Goal: Find specific page/section: Find specific page/section

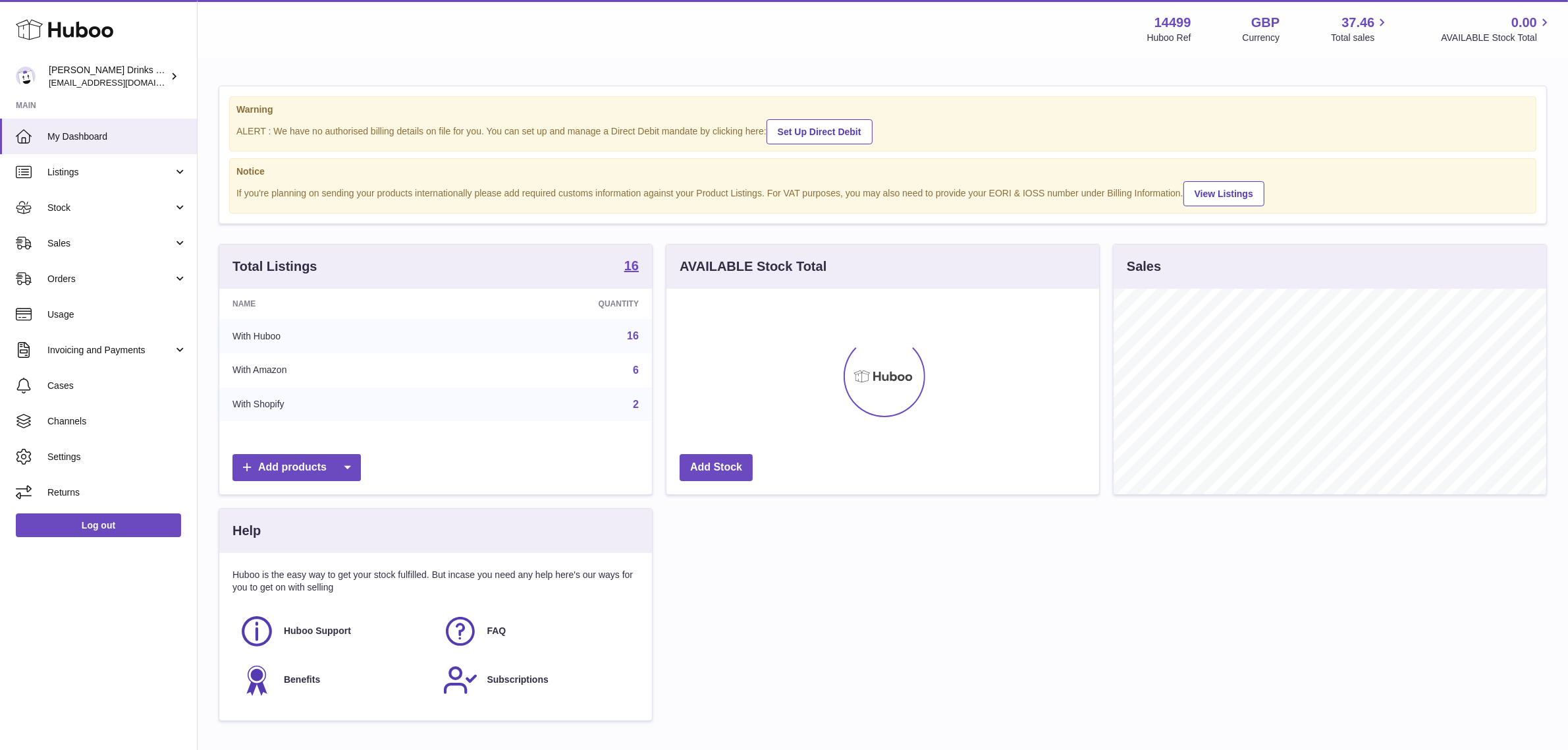
scroll to position [205, 432]
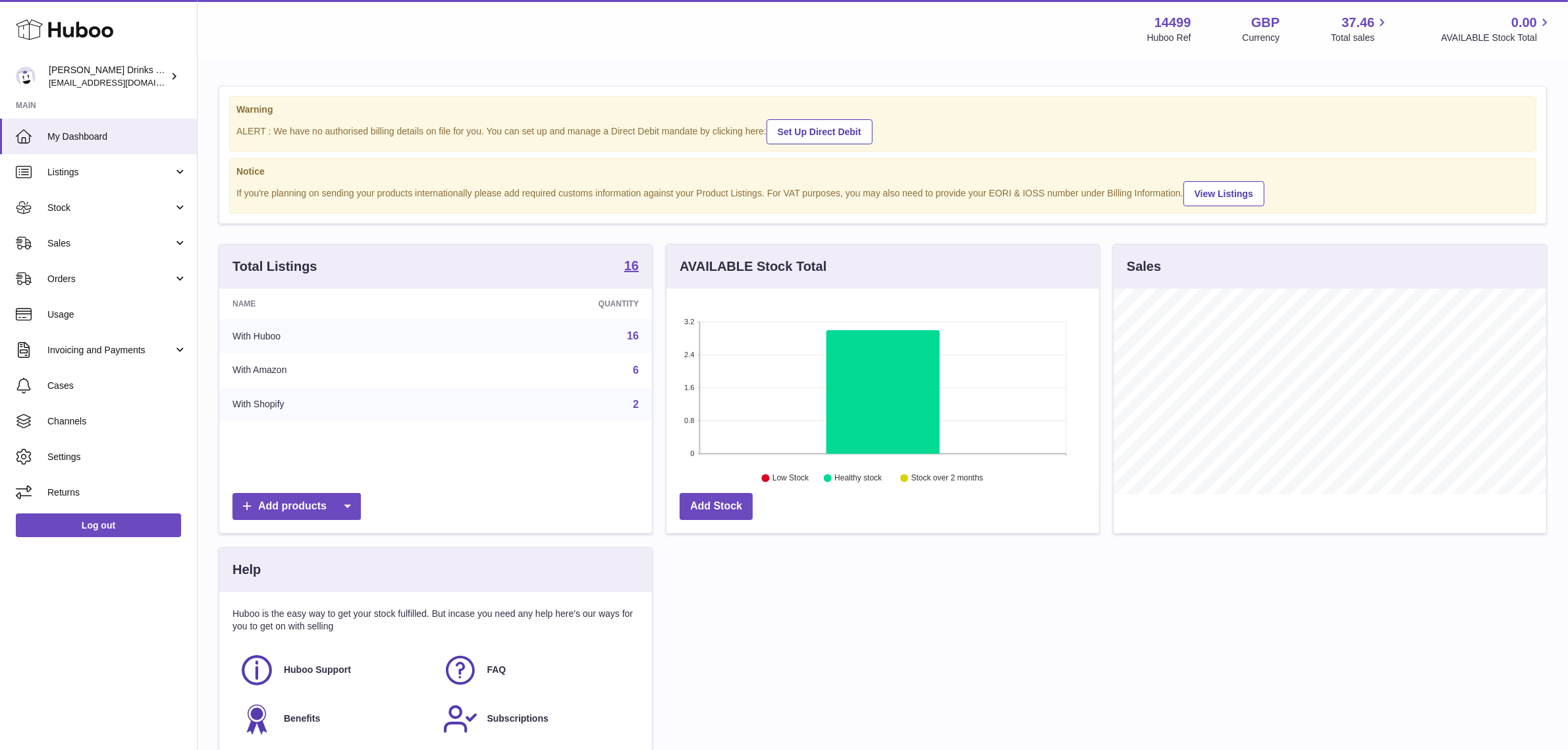
drag, startPoint x: 64, startPoint y: 198, endPoint x: 64, endPoint y: 238, distance: 40.0
click at [64, 198] on link "Stock" at bounding box center [98, 207] width 197 height 35
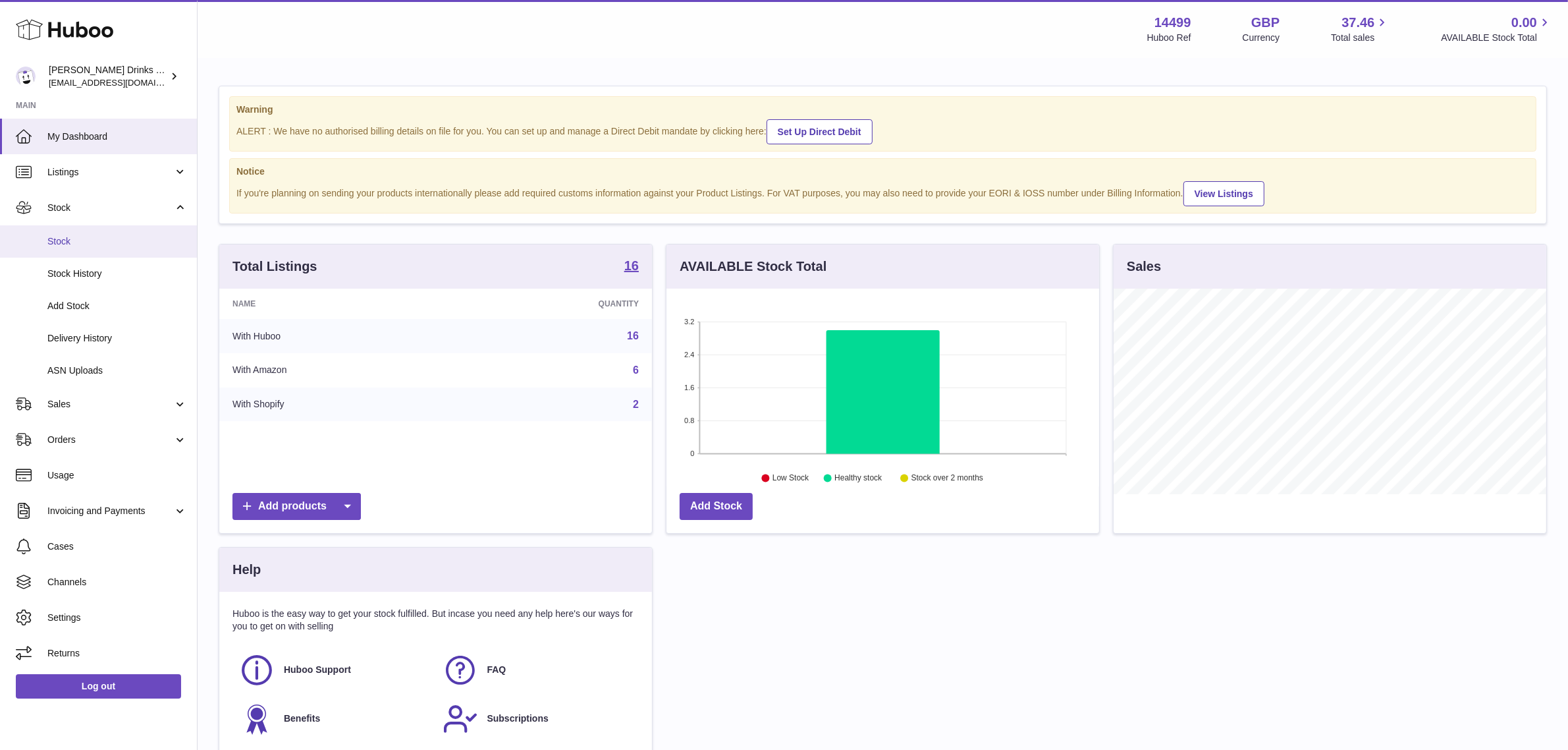
click at [64, 245] on span "Stock" at bounding box center [117, 241] width 139 height 13
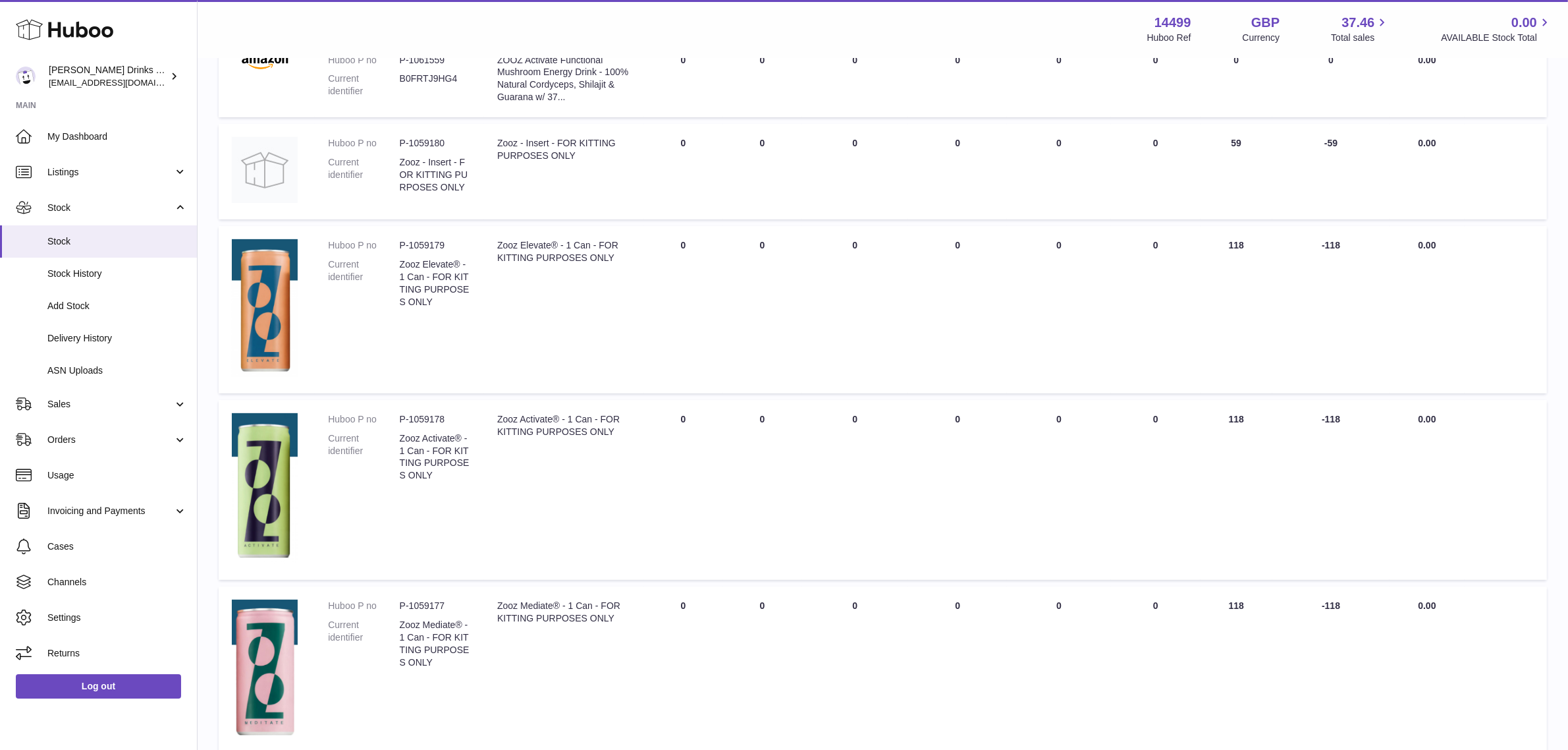
scroll to position [791, 0]
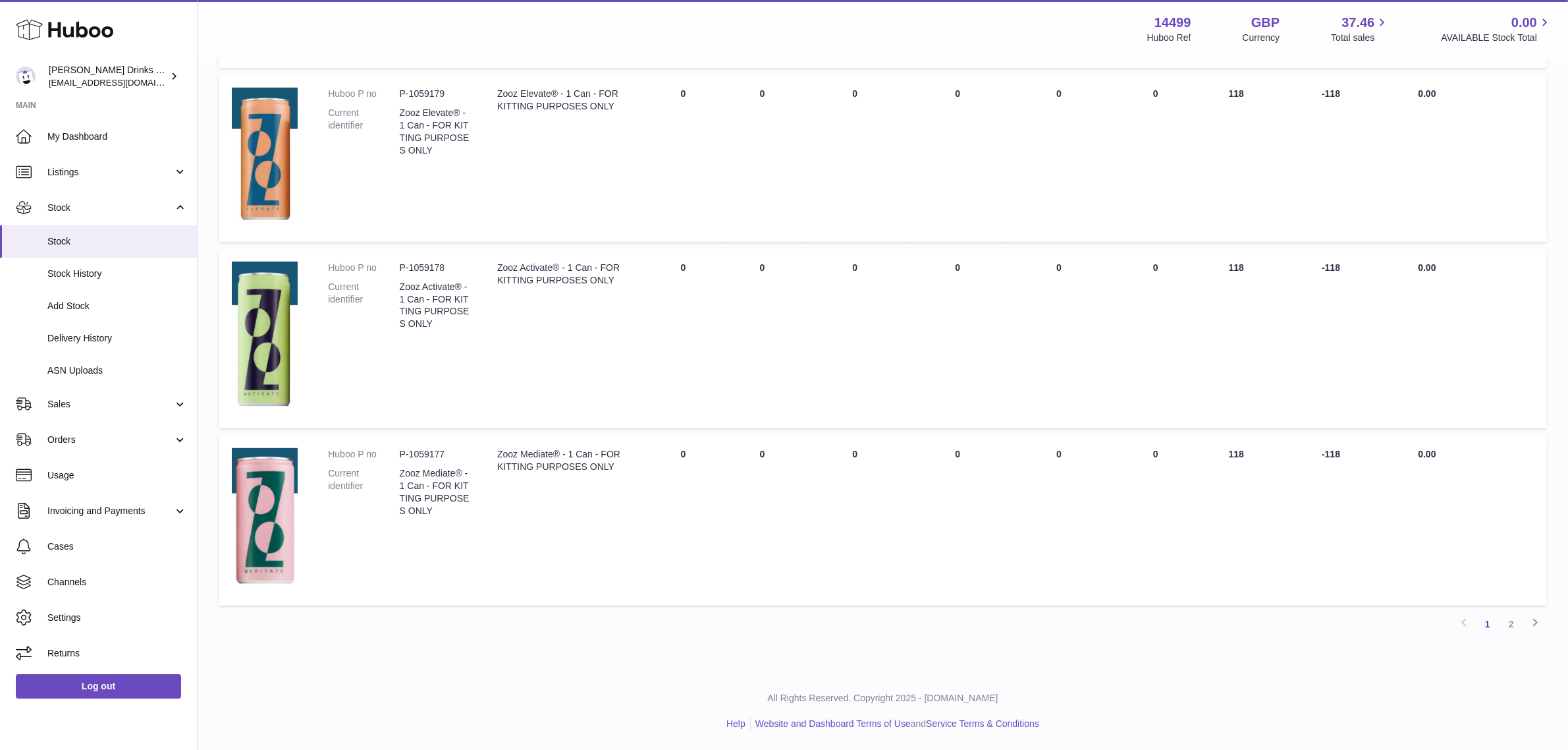
click at [1516, 616] on link "2" at bounding box center [1512, 624] width 23 height 24
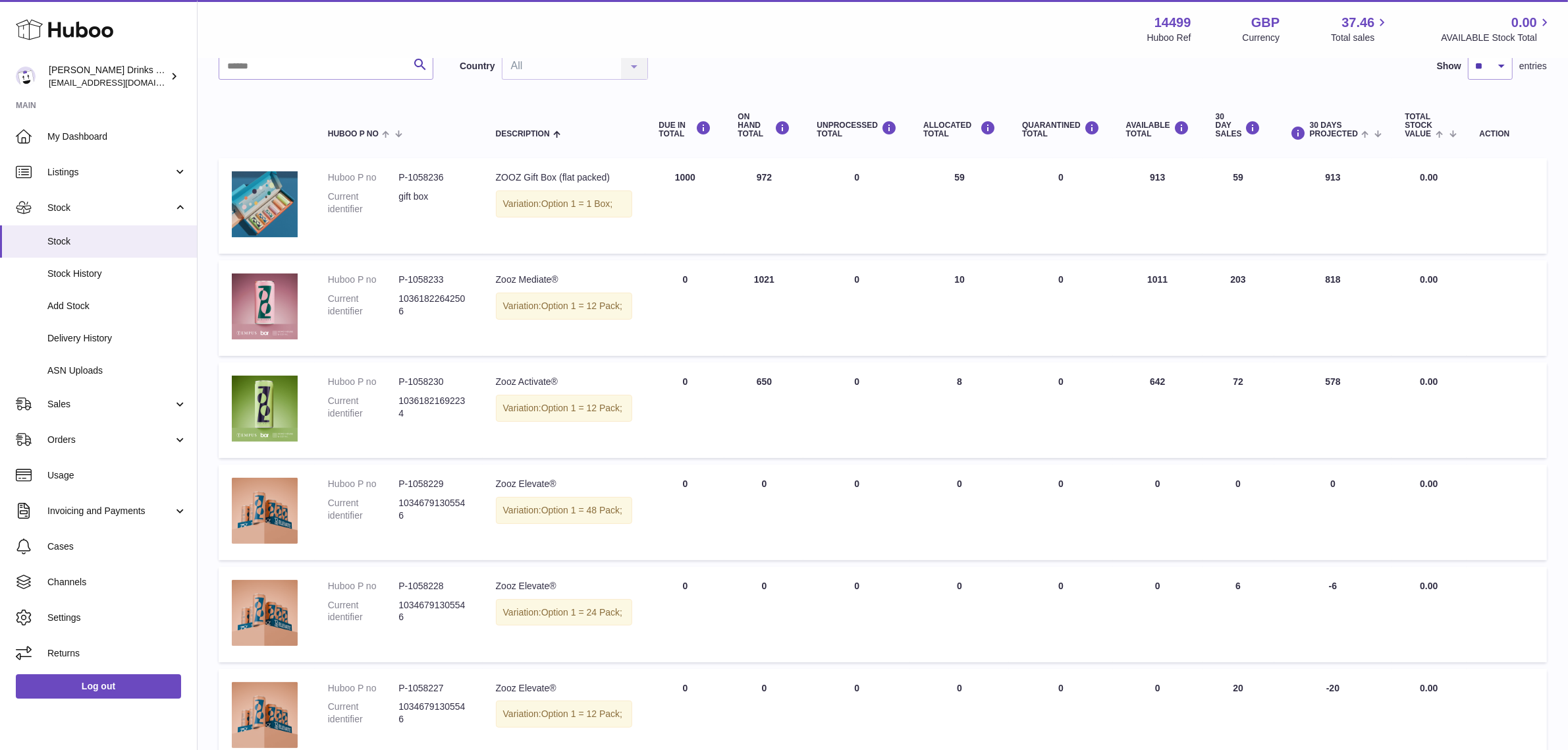
scroll to position [97, 0]
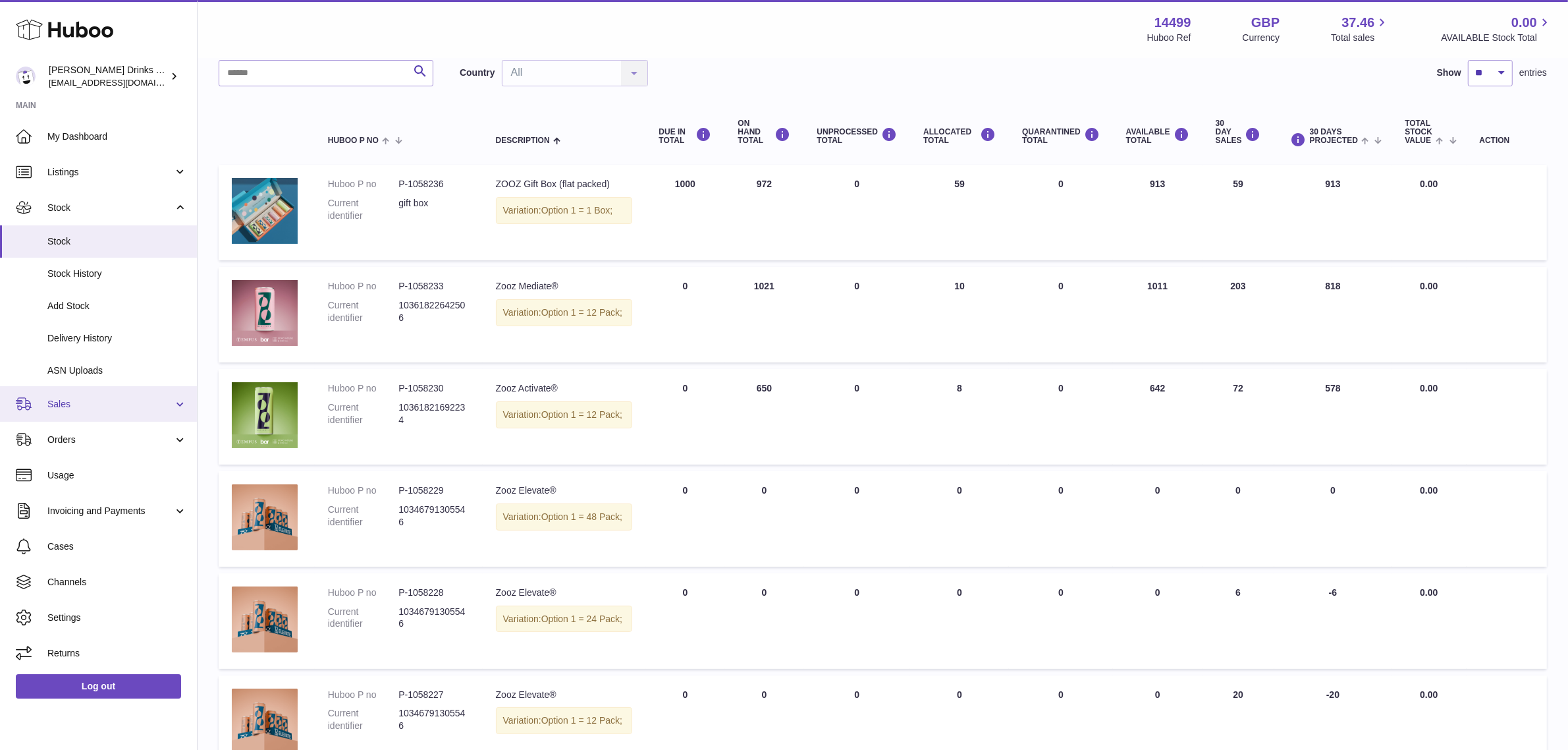
click at [66, 405] on span "Sales" at bounding box center [110, 404] width 126 height 13
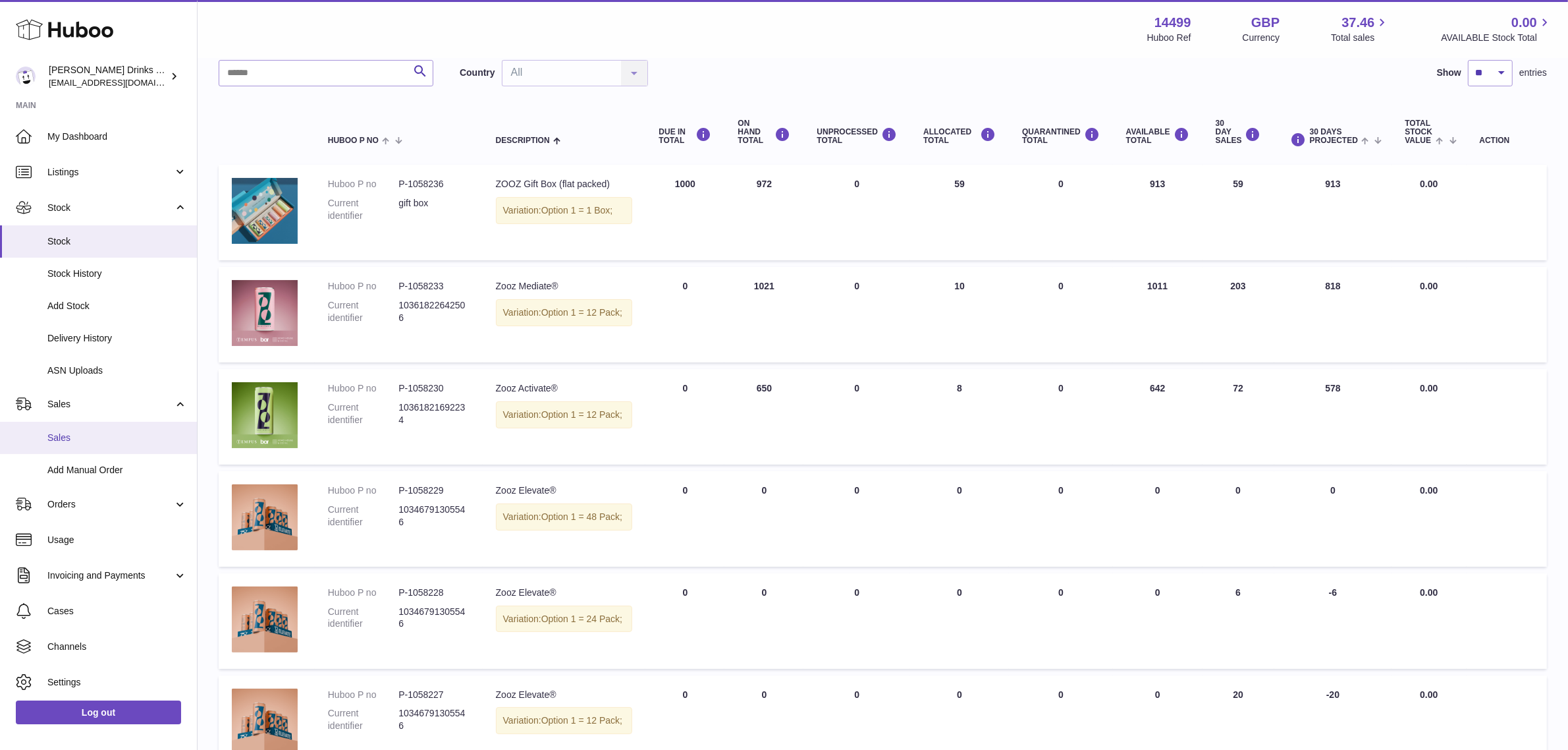
drag, startPoint x: 70, startPoint y: 433, endPoint x: 82, endPoint y: 429, distance: 12.6
click at [70, 436] on span "Sales" at bounding box center [117, 438] width 139 height 13
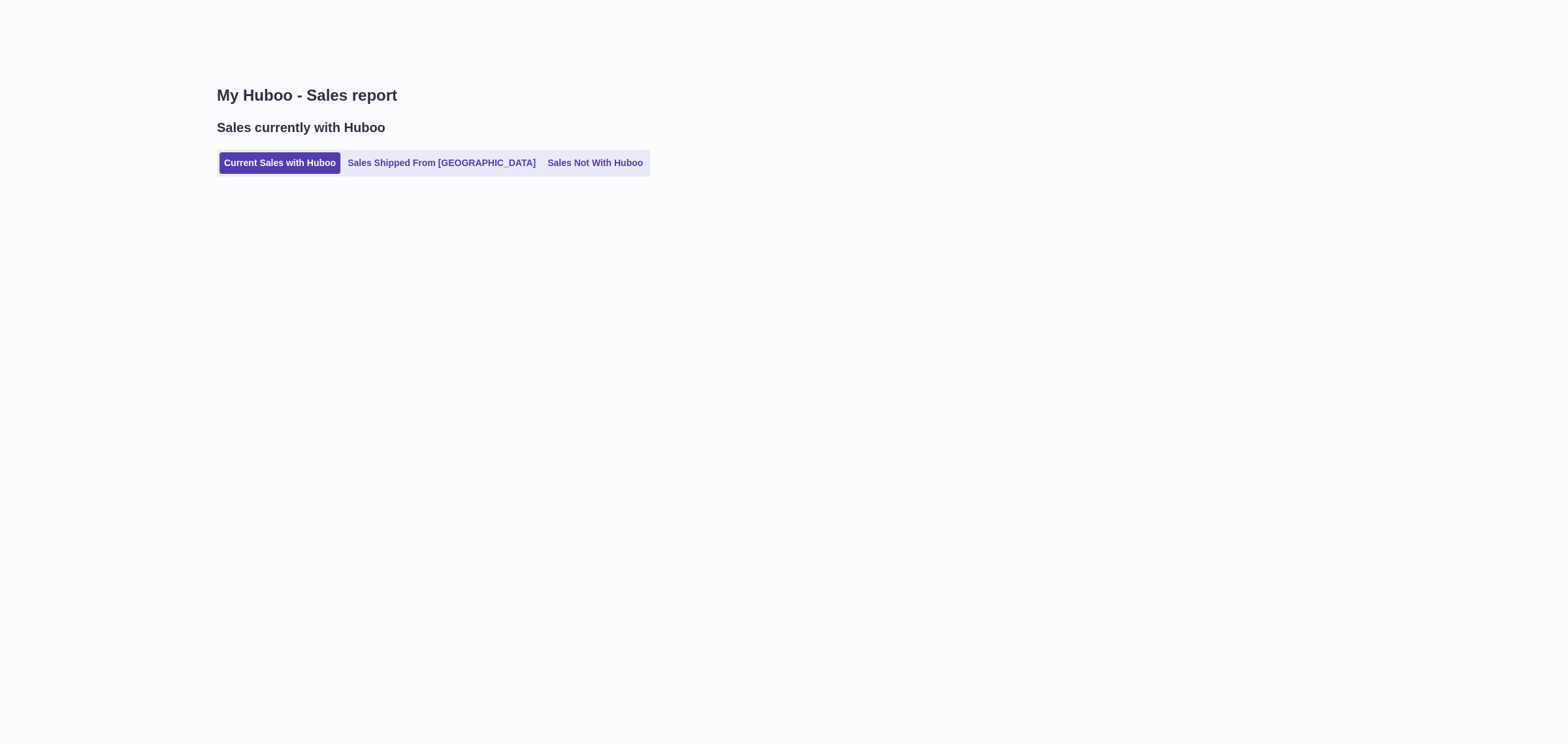
click at [565, 174] on ul "Current Sales with Huboo Sales Shipped From Huboo Sales Not With Huboo" at bounding box center [434, 163] width 434 height 26
click at [565, 170] on link "Sales Not With Huboo" at bounding box center [595, 163] width 105 height 22
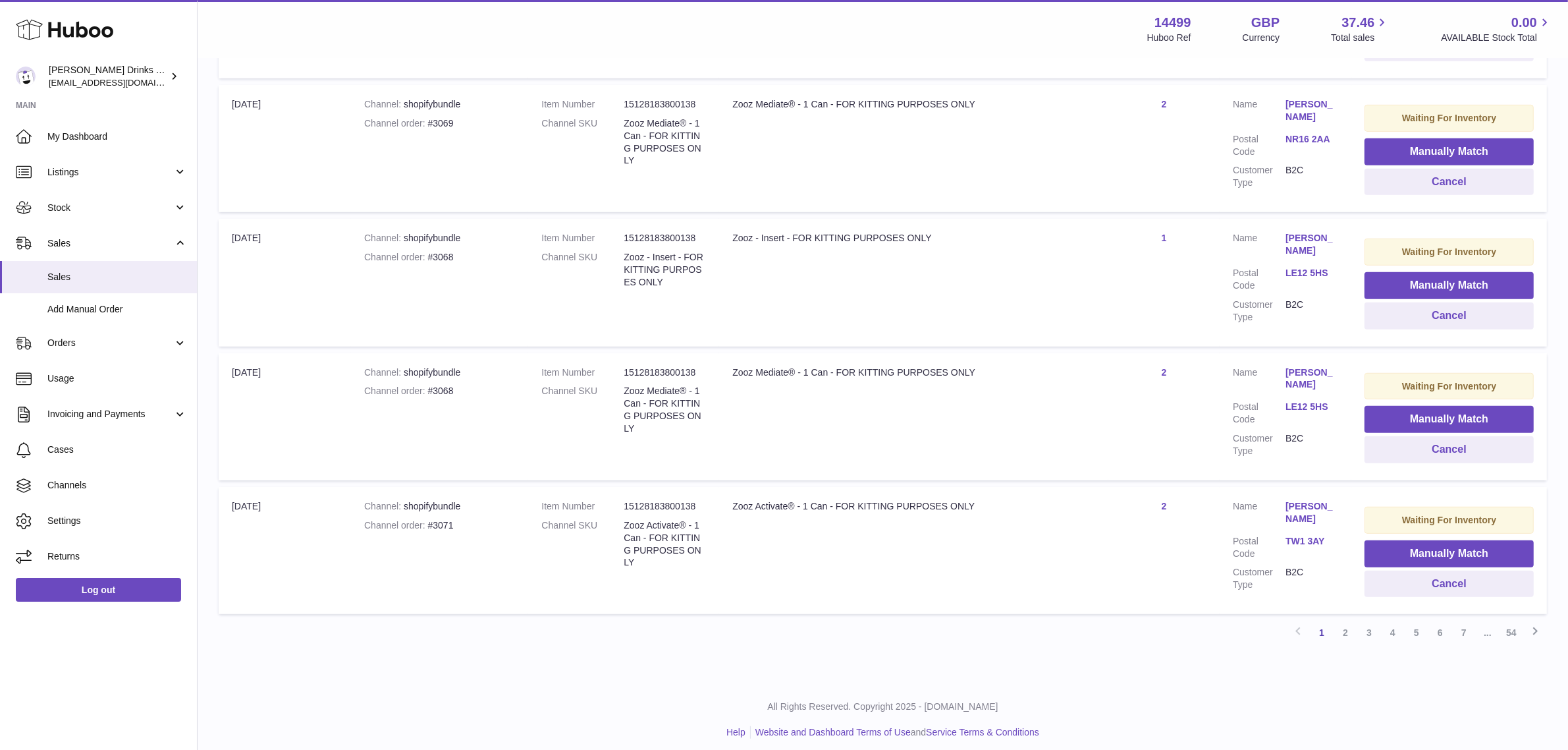
scroll to position [1071, 0]
click at [1352, 627] on link "2" at bounding box center [1346, 632] width 23 height 24
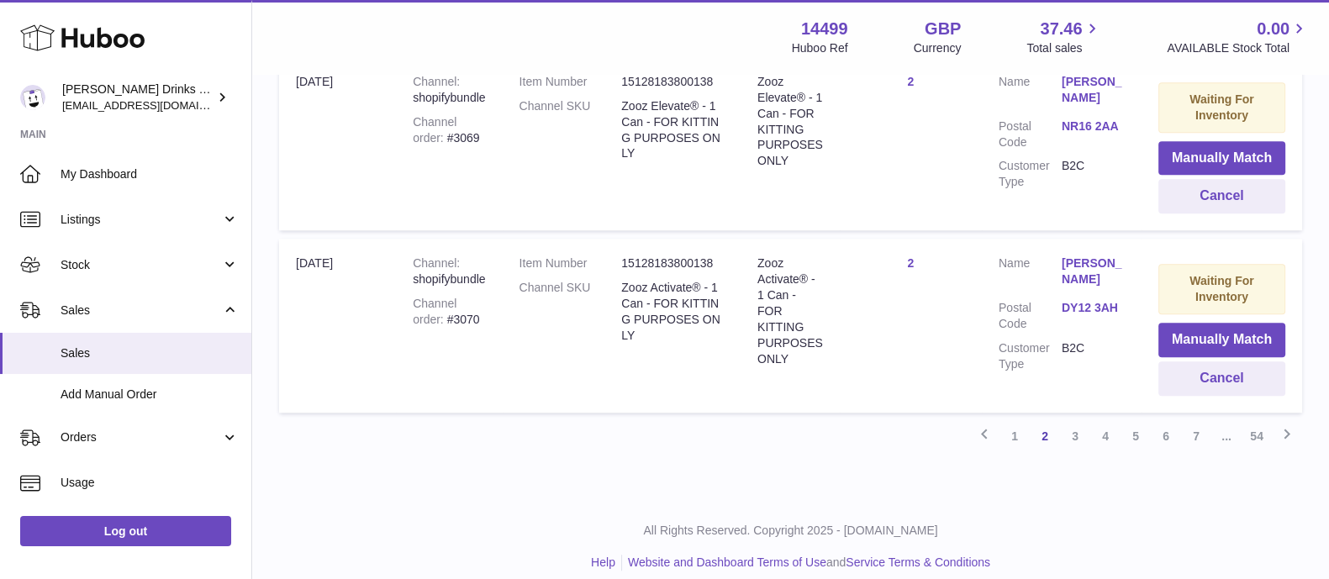
scroll to position [1862, 0]
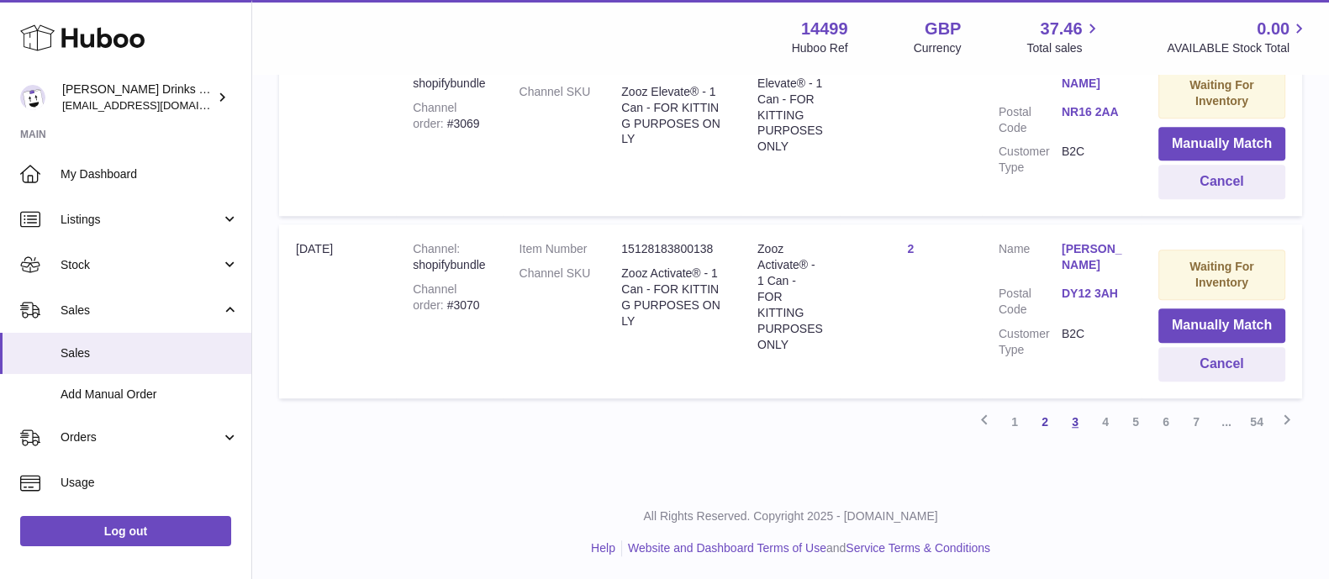
click at [1081, 430] on link "3" at bounding box center [1075, 422] width 30 height 30
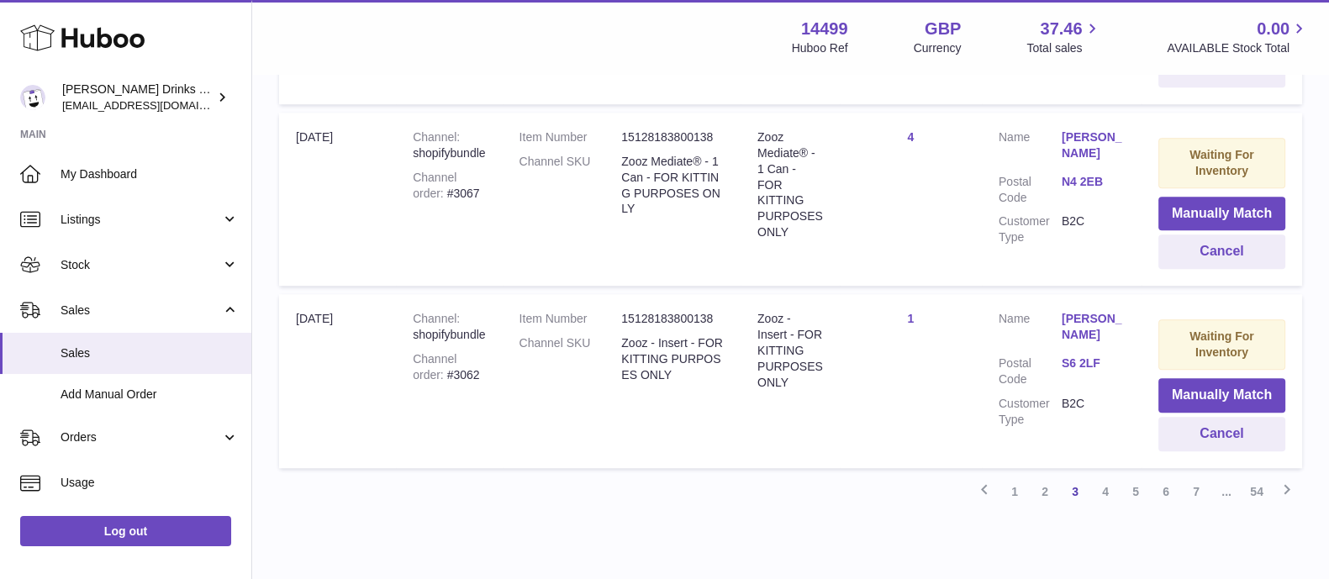
scroll to position [1862, 0]
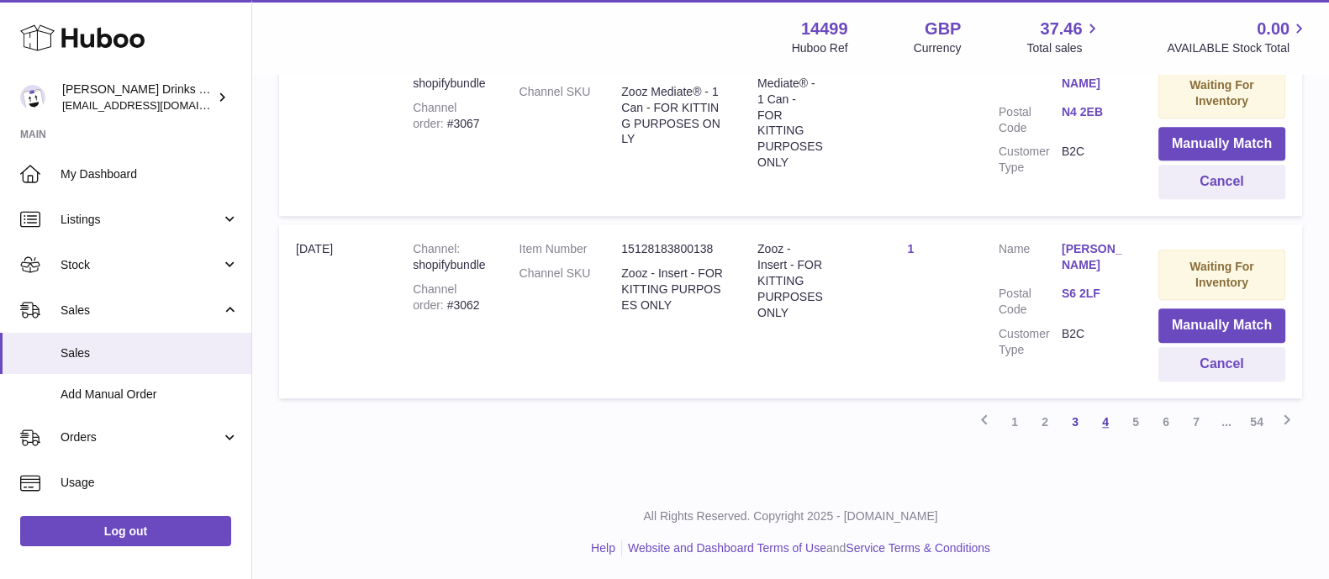
click at [1102, 425] on link "4" at bounding box center [1106, 422] width 30 height 30
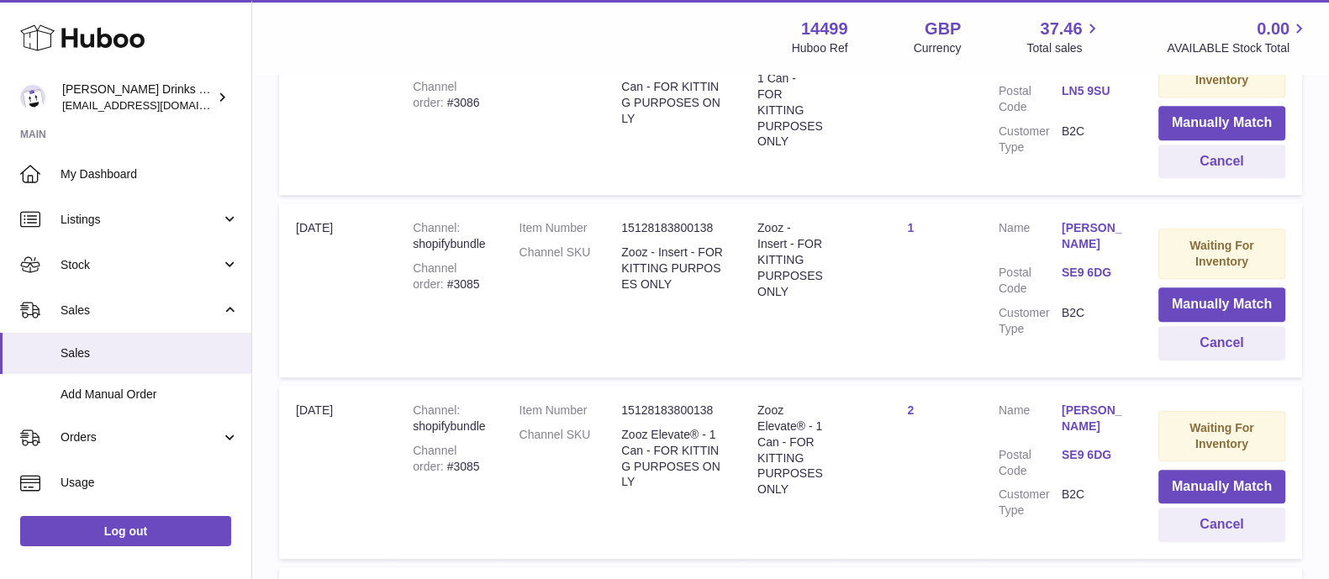
scroll to position [1867, 0]
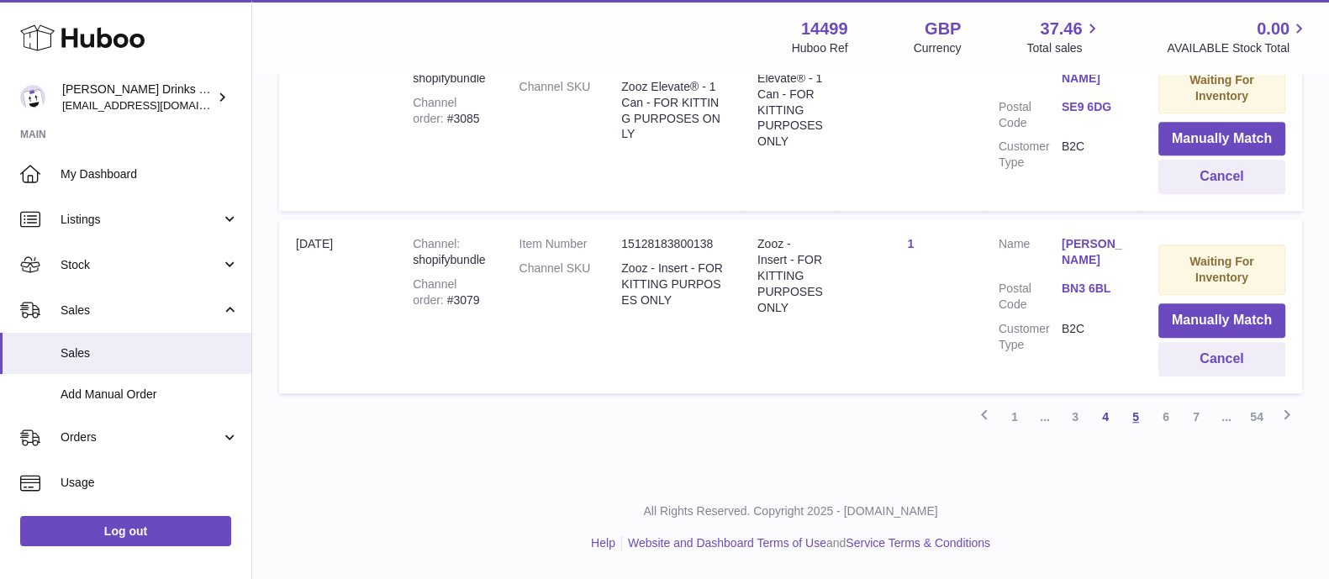
click at [1139, 418] on link "5" at bounding box center [1136, 417] width 30 height 30
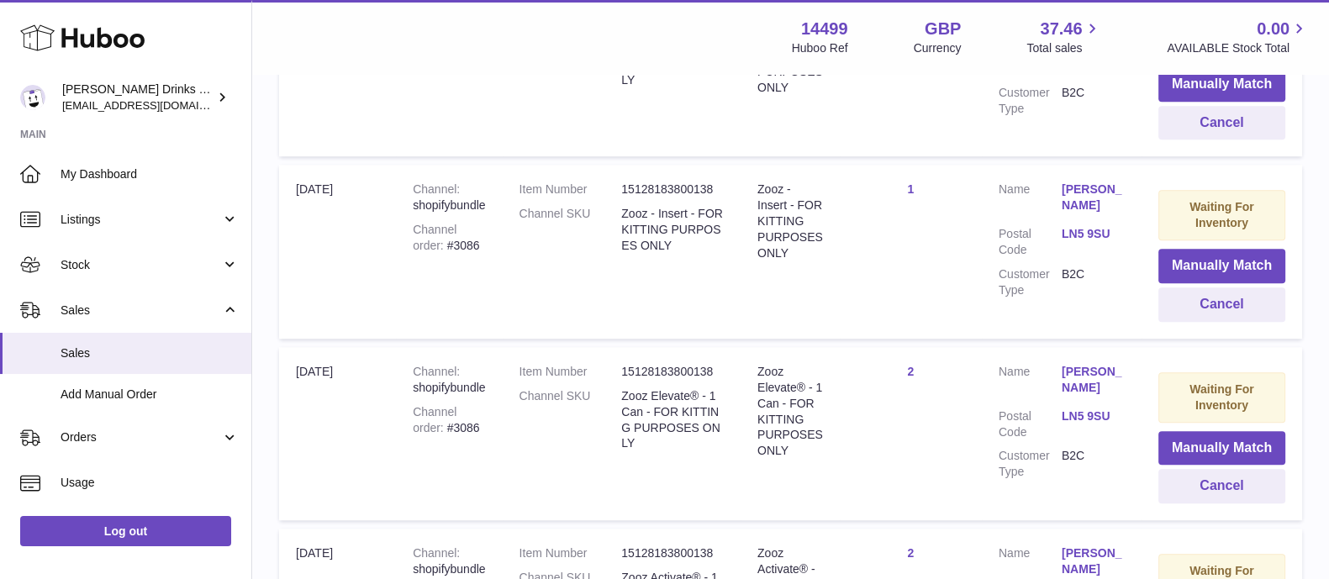
scroll to position [1877, 0]
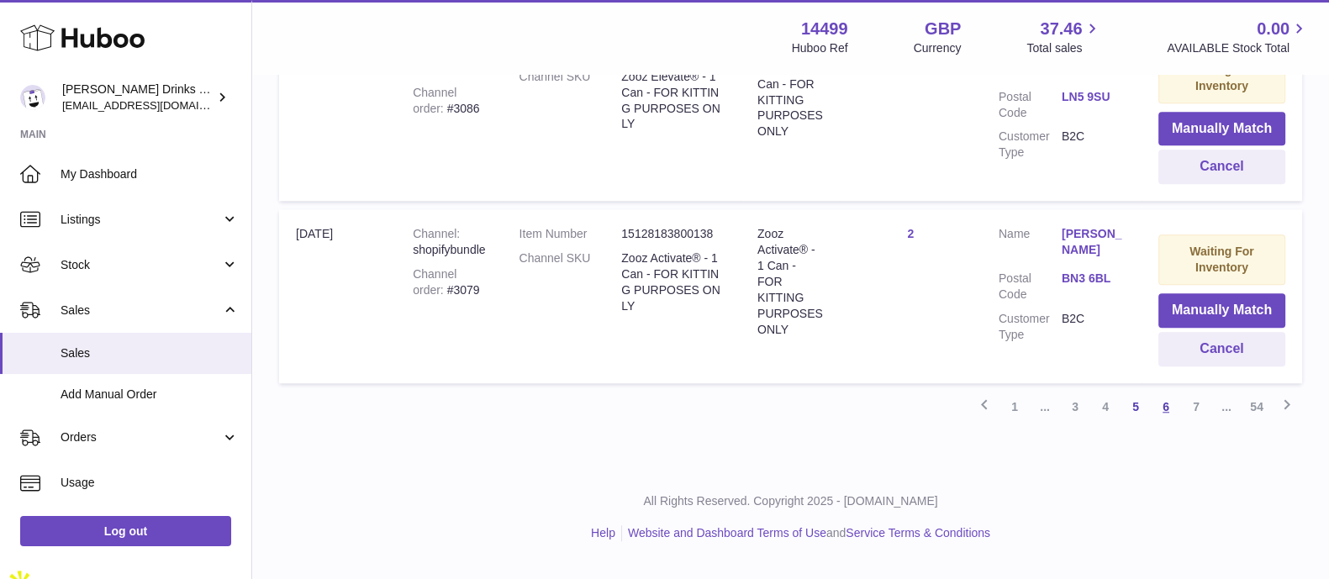
click at [1162, 420] on link "6" at bounding box center [1166, 407] width 30 height 30
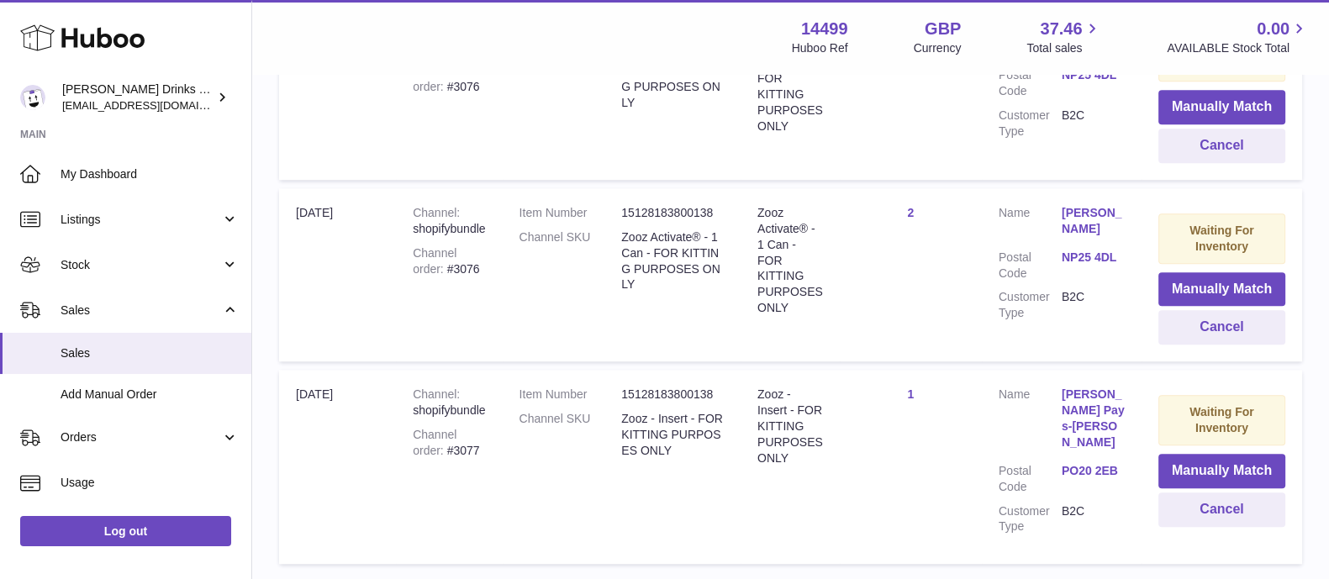
scroll to position [1867, 0]
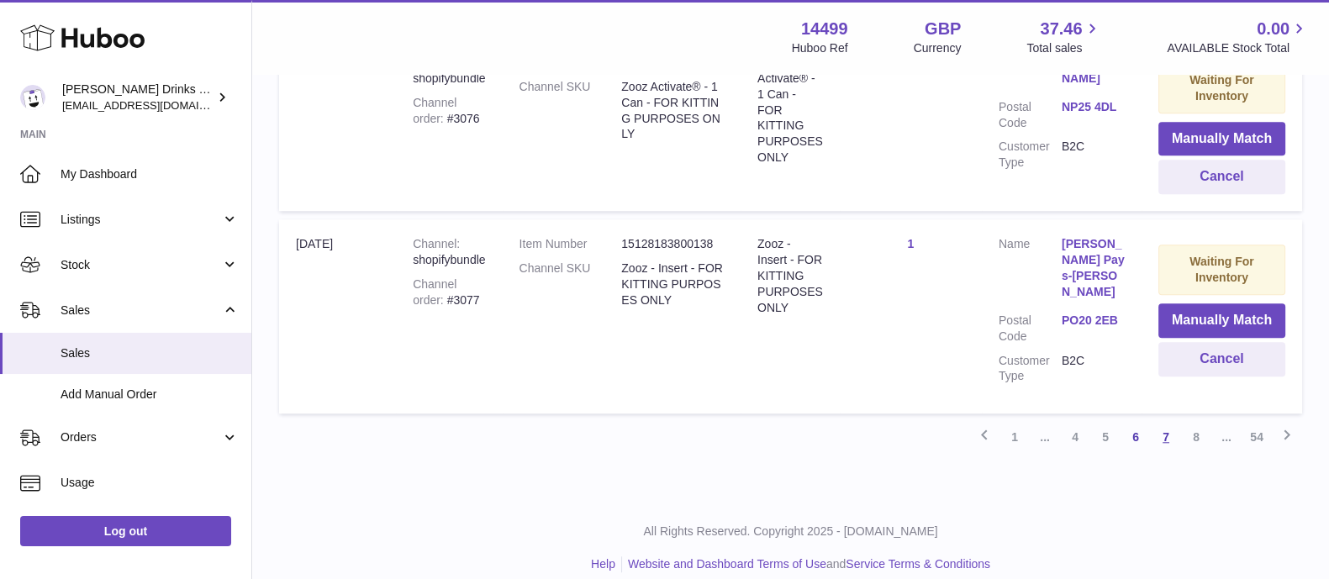
click at [1171, 422] on link "7" at bounding box center [1166, 437] width 30 height 30
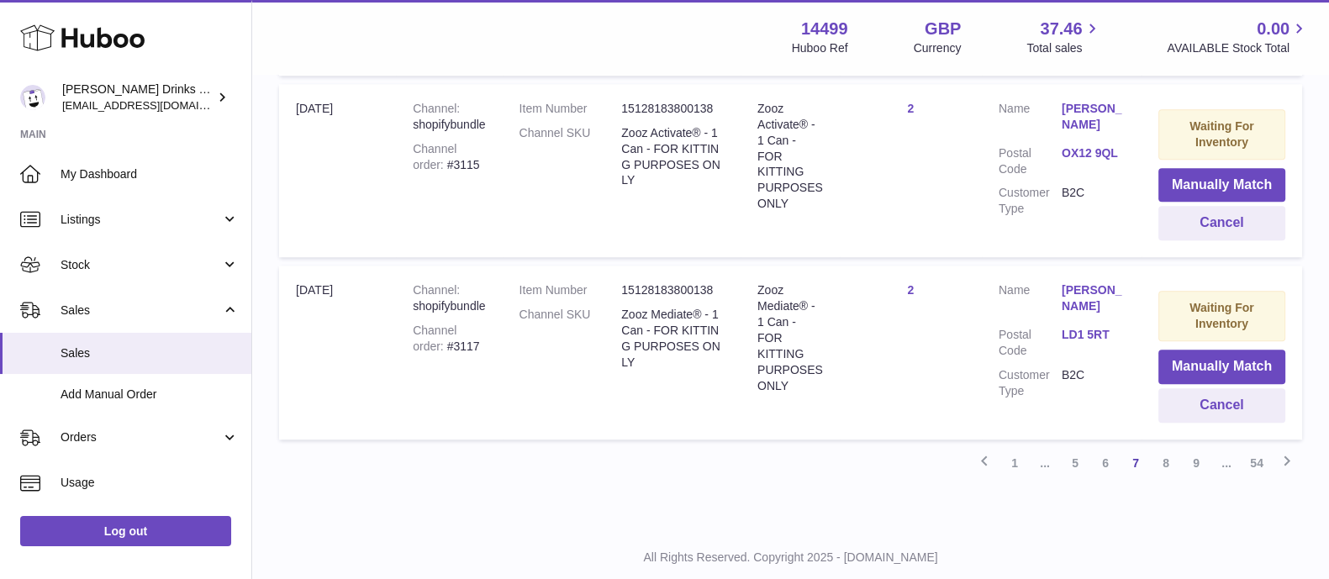
scroll to position [1862, 0]
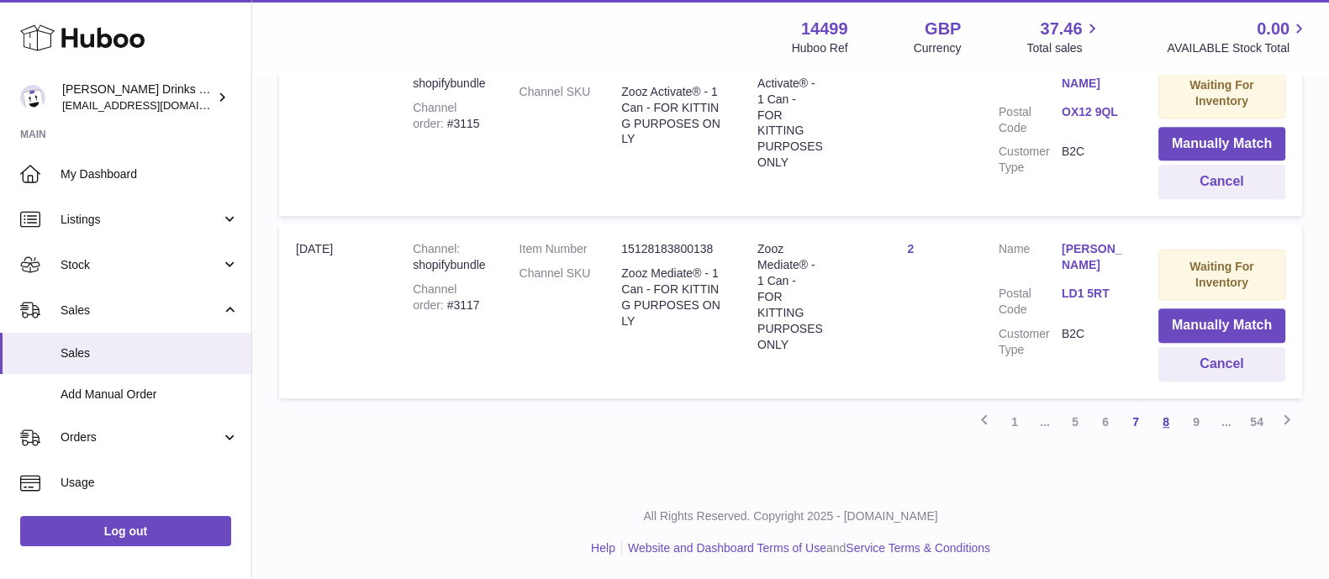
click at [1165, 421] on link "8" at bounding box center [1166, 422] width 30 height 30
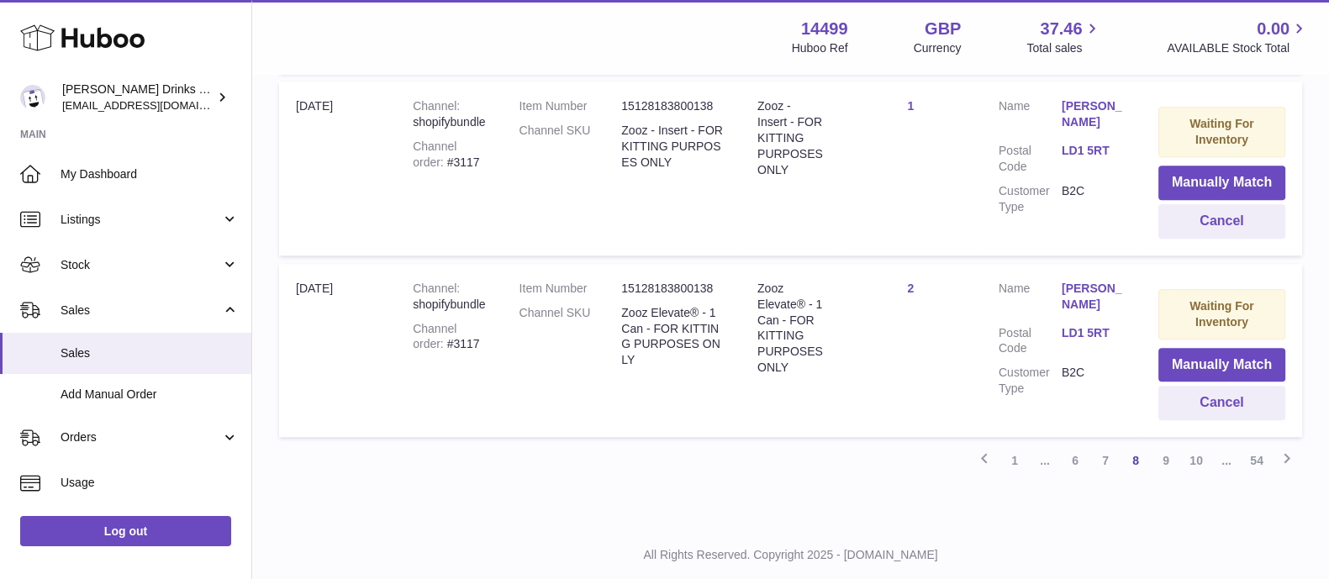
scroll to position [1877, 0]
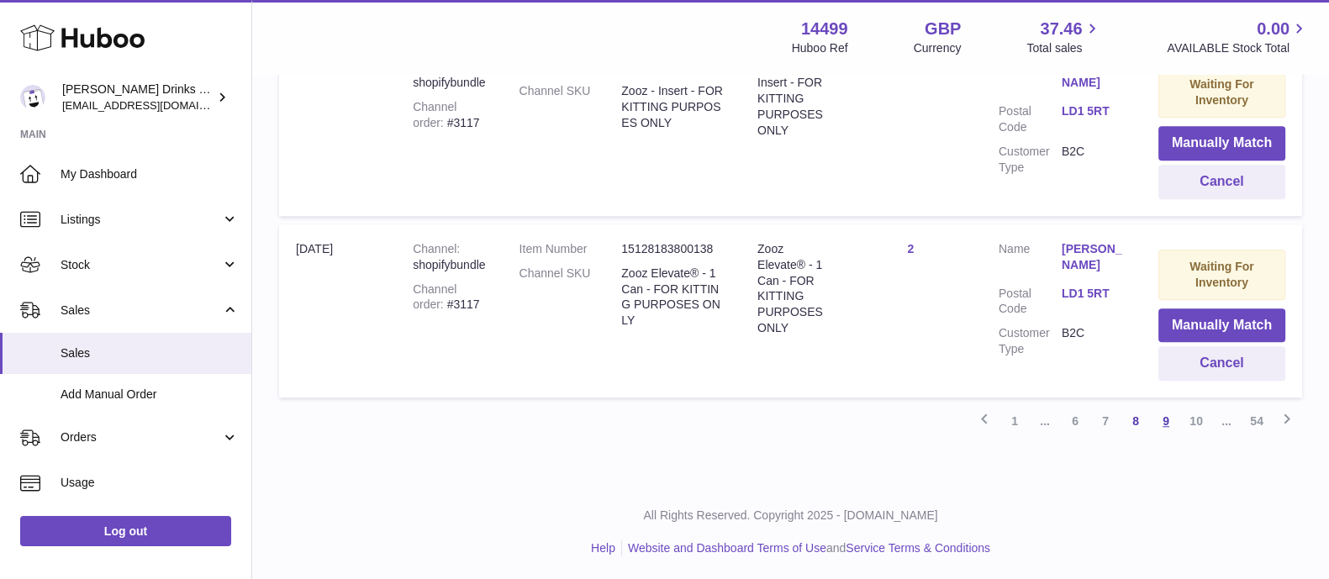
click at [1176, 422] on link "9" at bounding box center [1166, 421] width 30 height 30
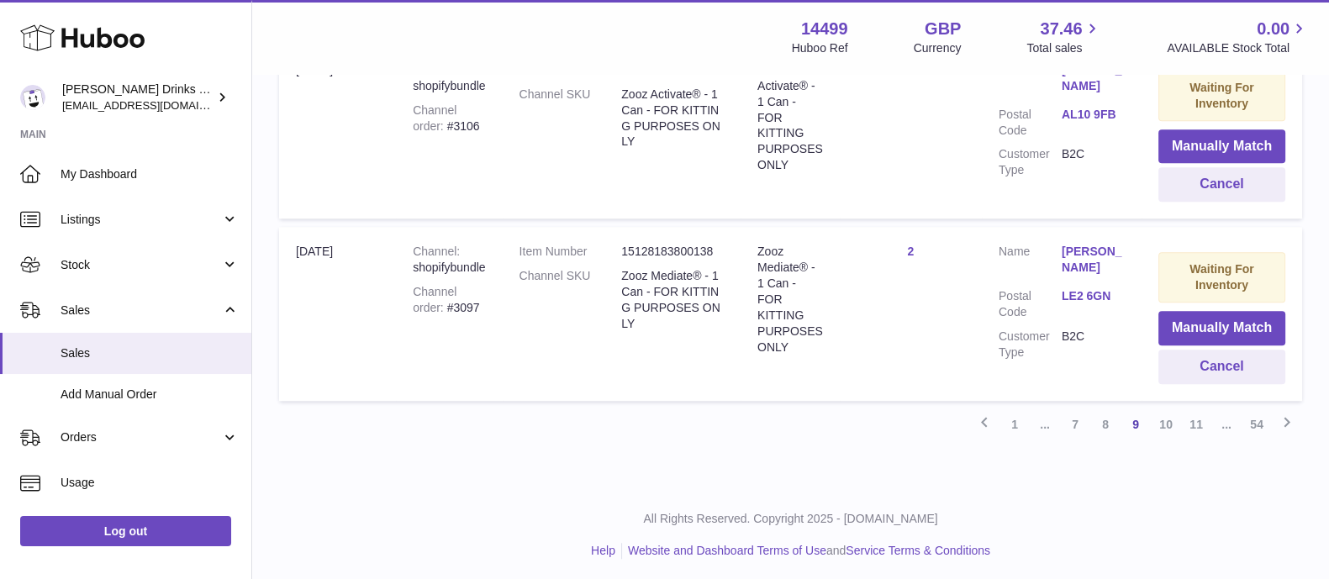
scroll to position [1862, 0]
click at [1165, 417] on link "10" at bounding box center [1166, 422] width 30 height 30
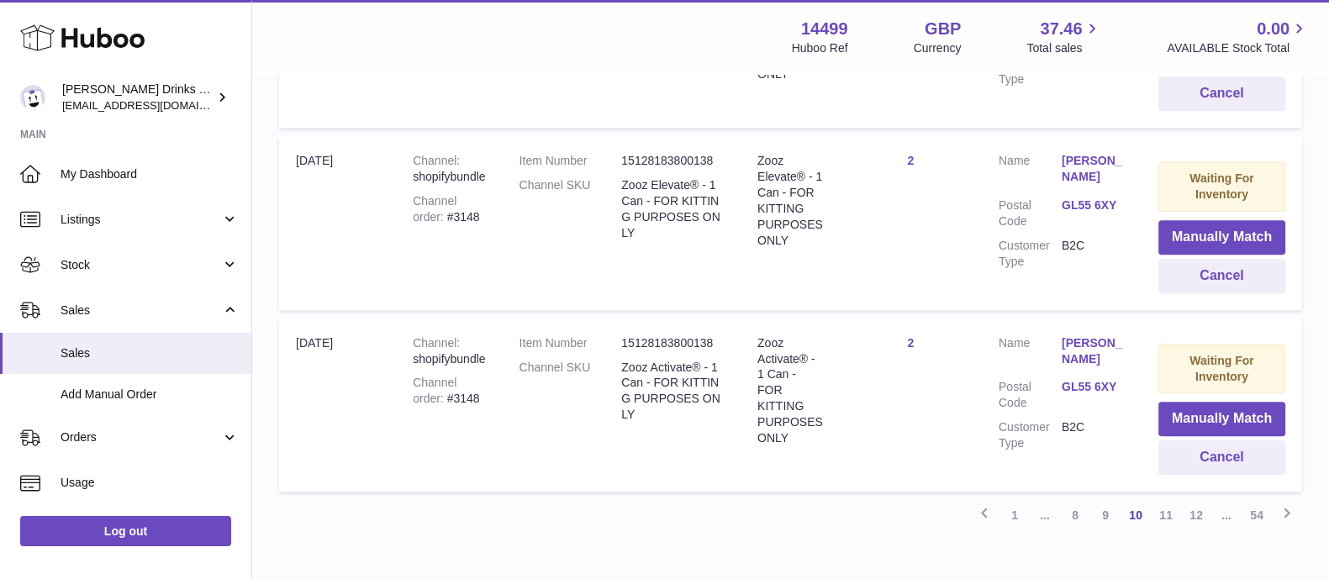
scroll to position [1882, 0]
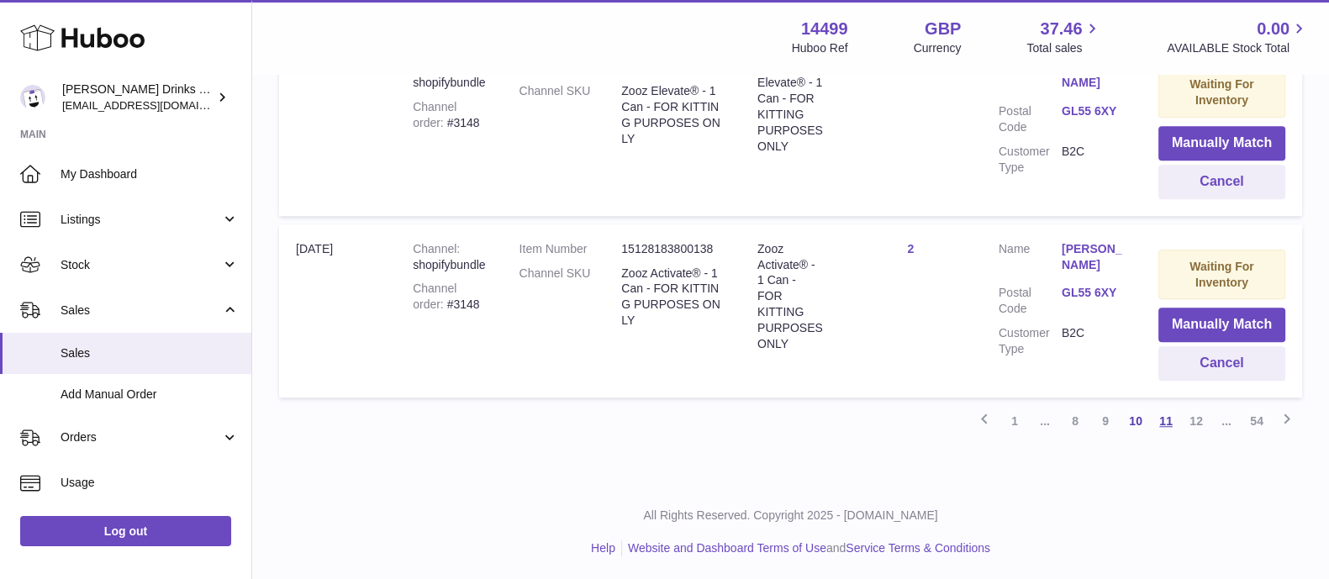
click at [1164, 421] on link "11" at bounding box center [1166, 421] width 30 height 30
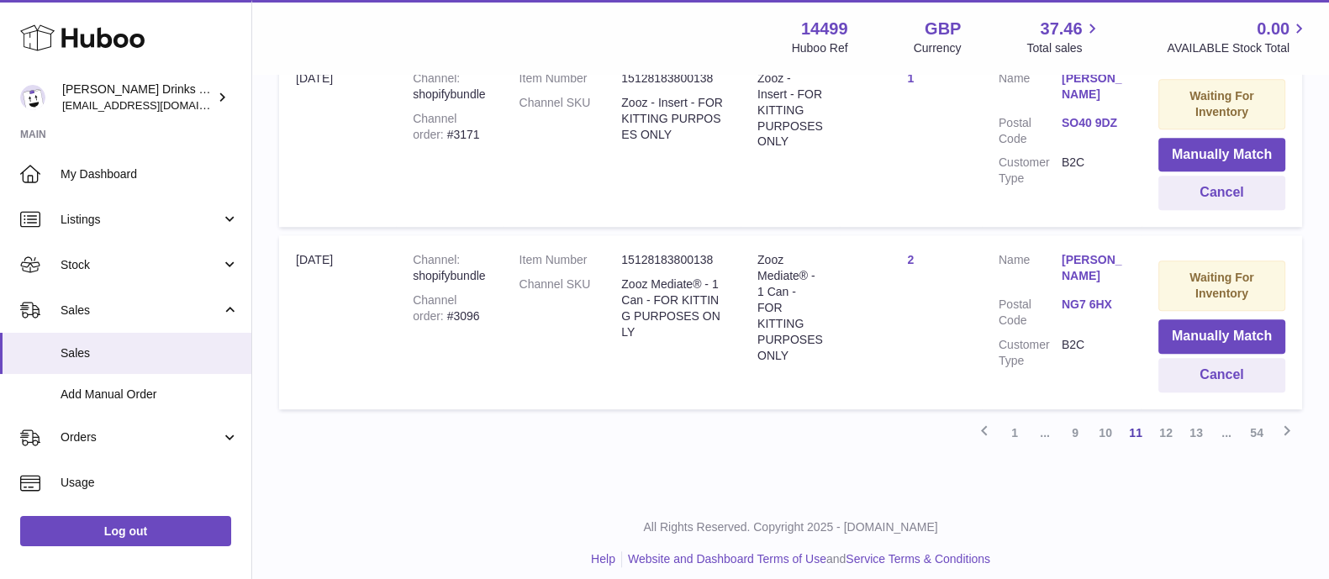
scroll to position [1862, 0]
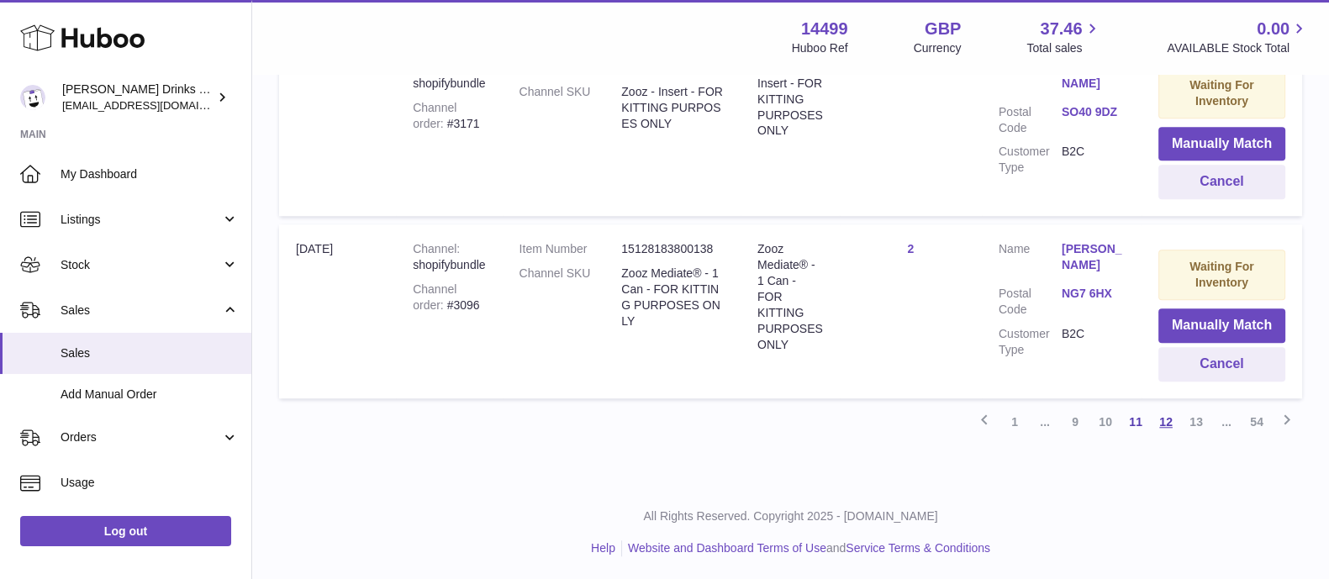
click at [1167, 422] on link "12" at bounding box center [1166, 422] width 30 height 30
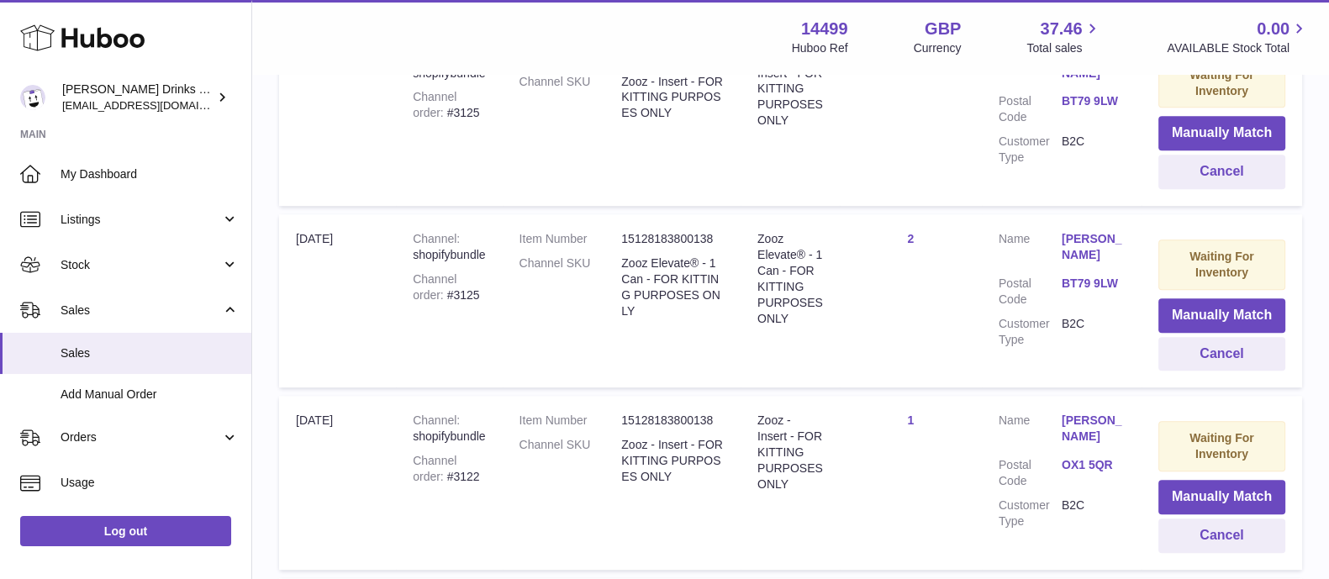
scroll to position [1867, 0]
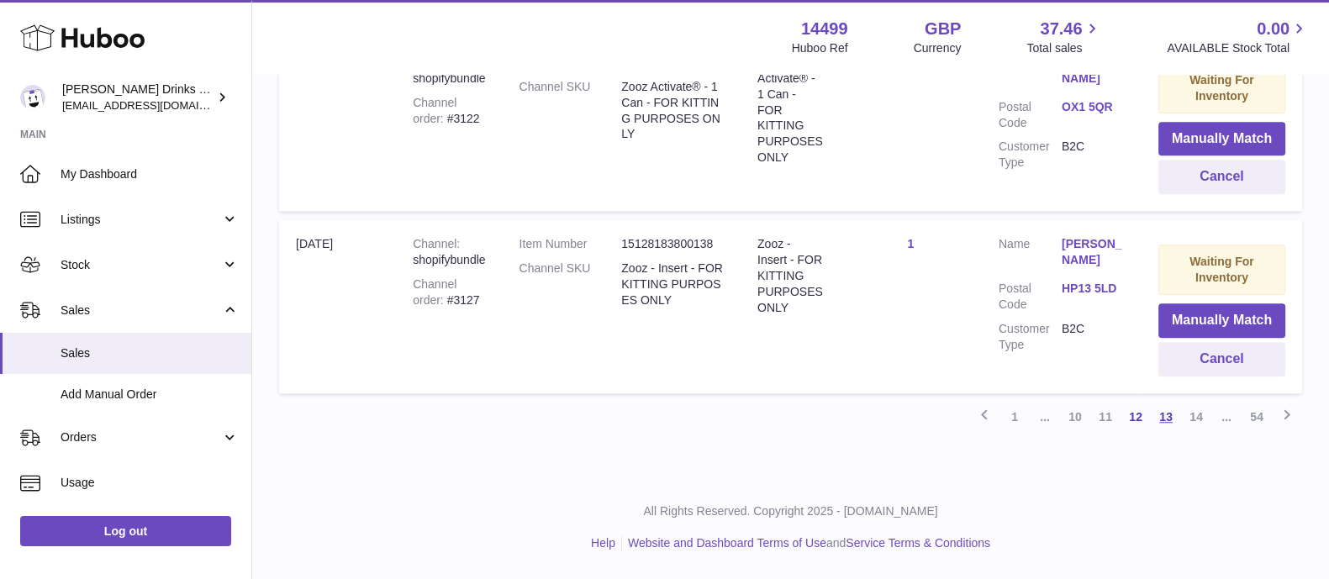
click at [1160, 418] on link "13" at bounding box center [1166, 417] width 30 height 30
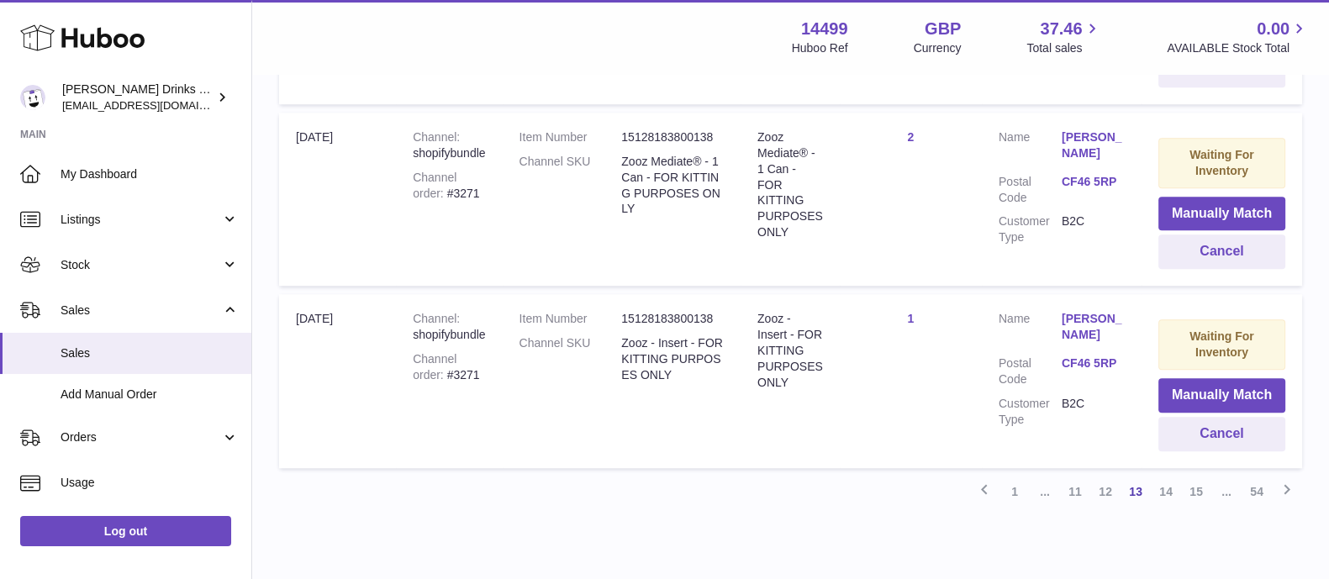
scroll to position [1882, 0]
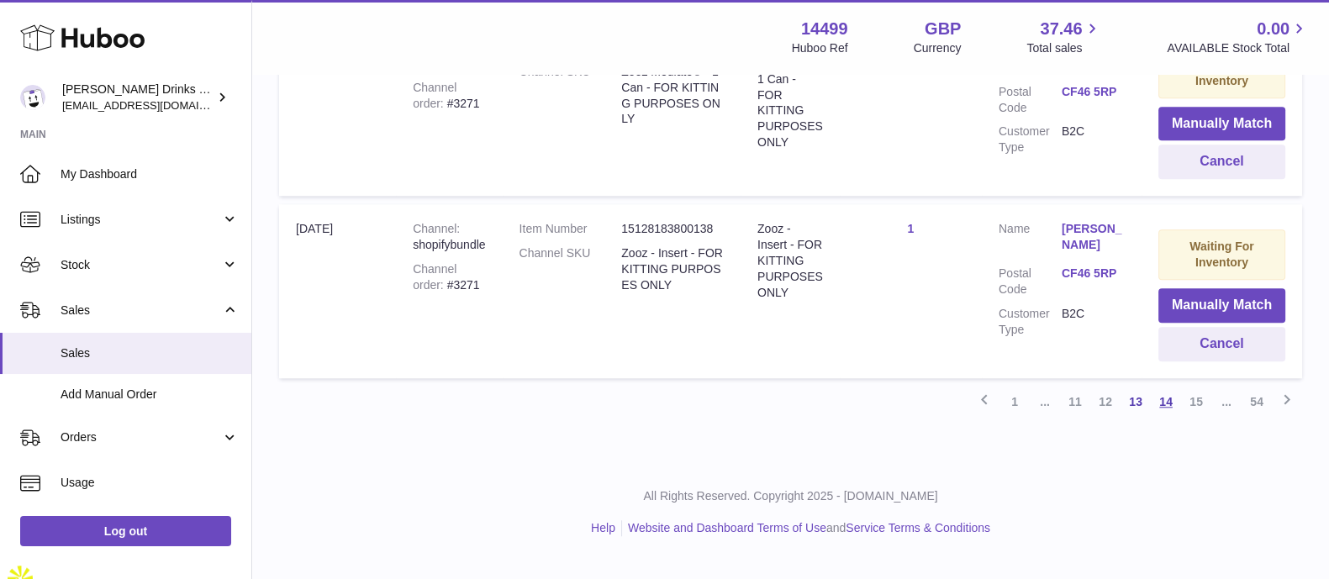
click at [1171, 415] on link "14" at bounding box center [1166, 402] width 30 height 30
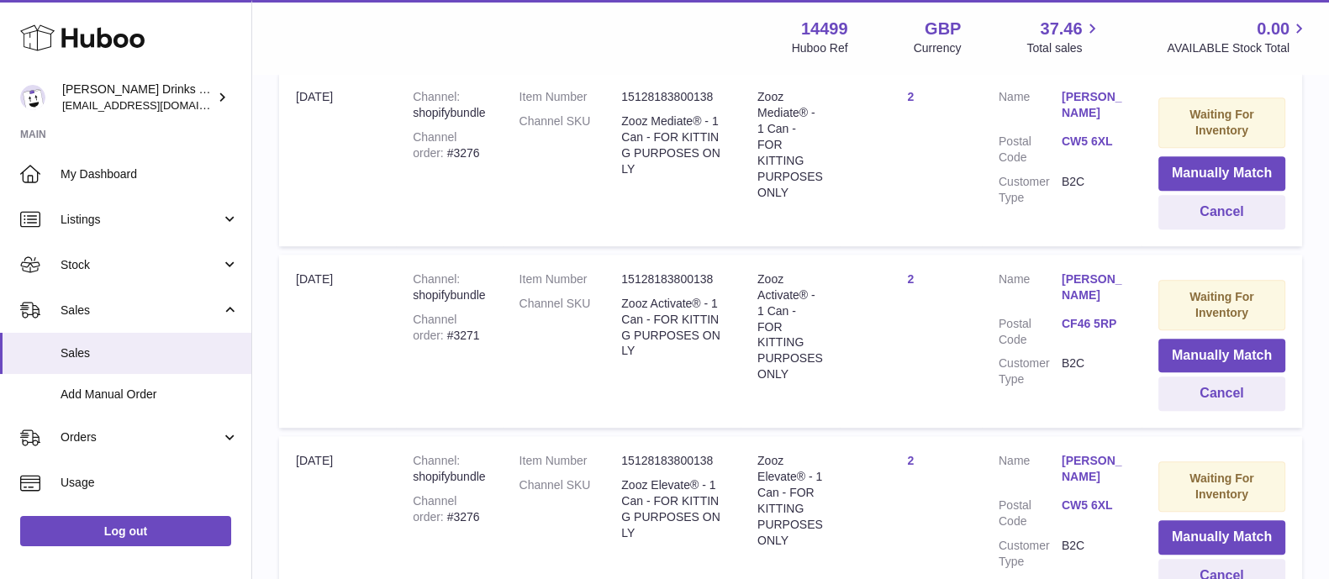
scroll to position [1862, 0]
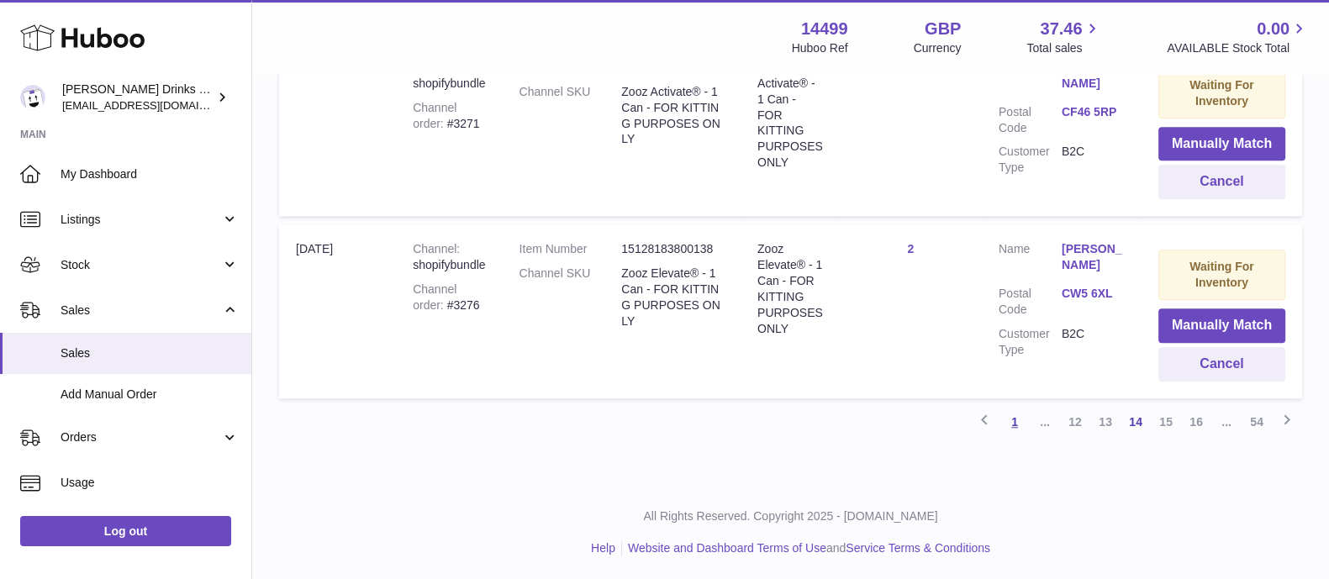
click at [1012, 415] on link "1" at bounding box center [1015, 422] width 30 height 30
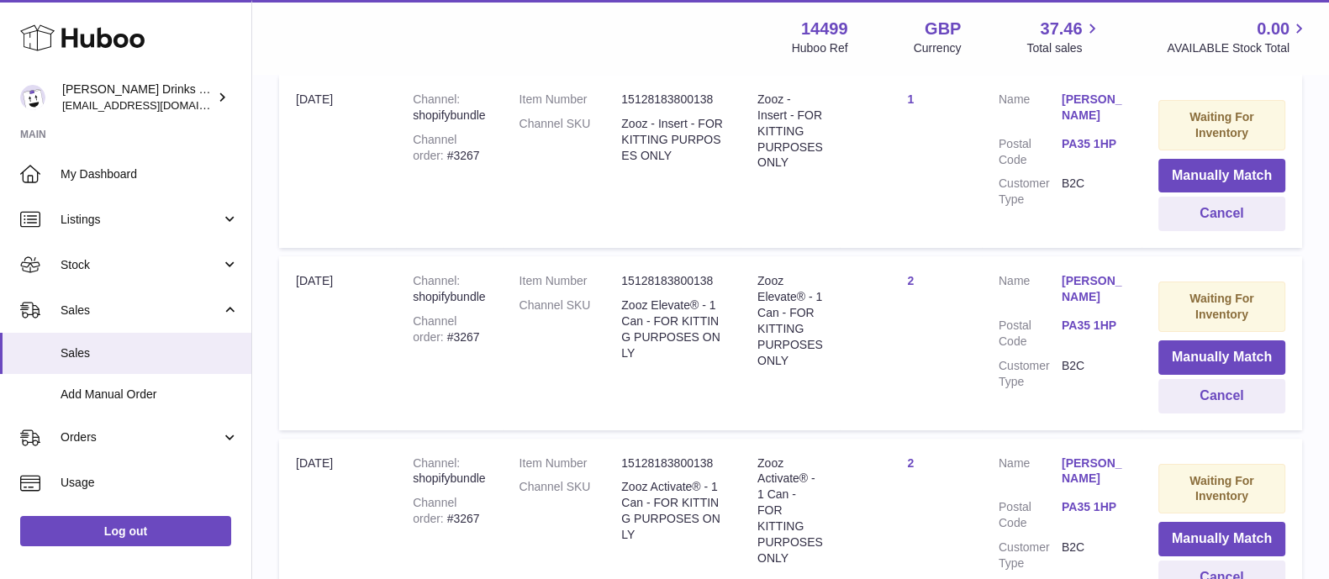
scroll to position [76, 0]
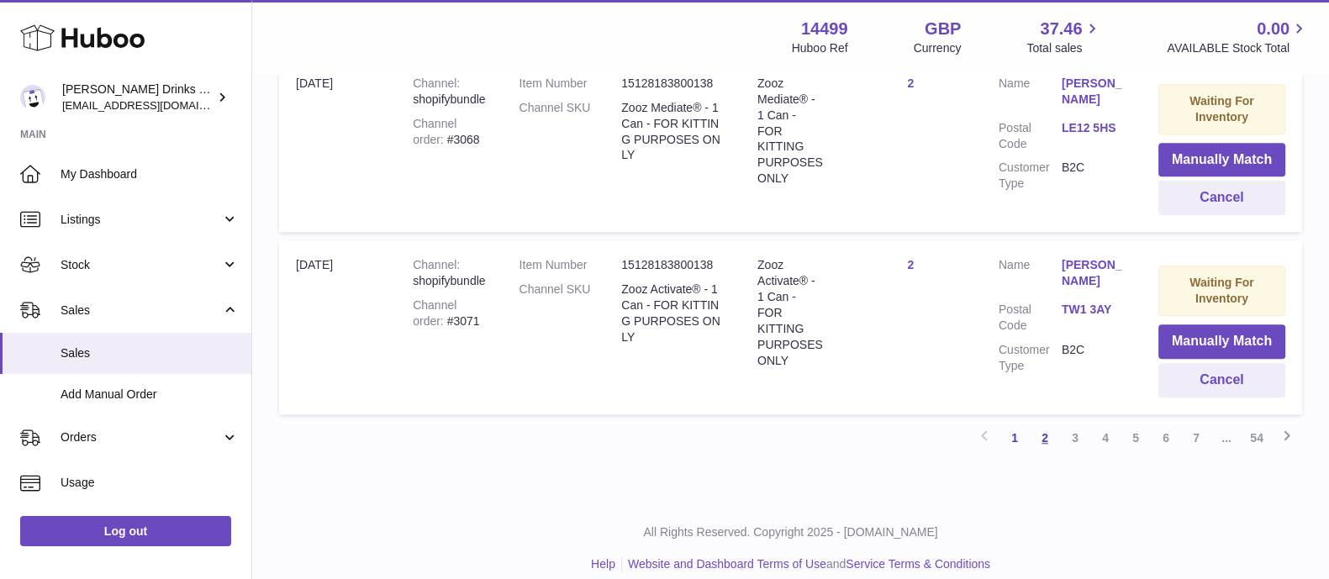
click at [1043, 439] on link "2" at bounding box center [1045, 438] width 30 height 30
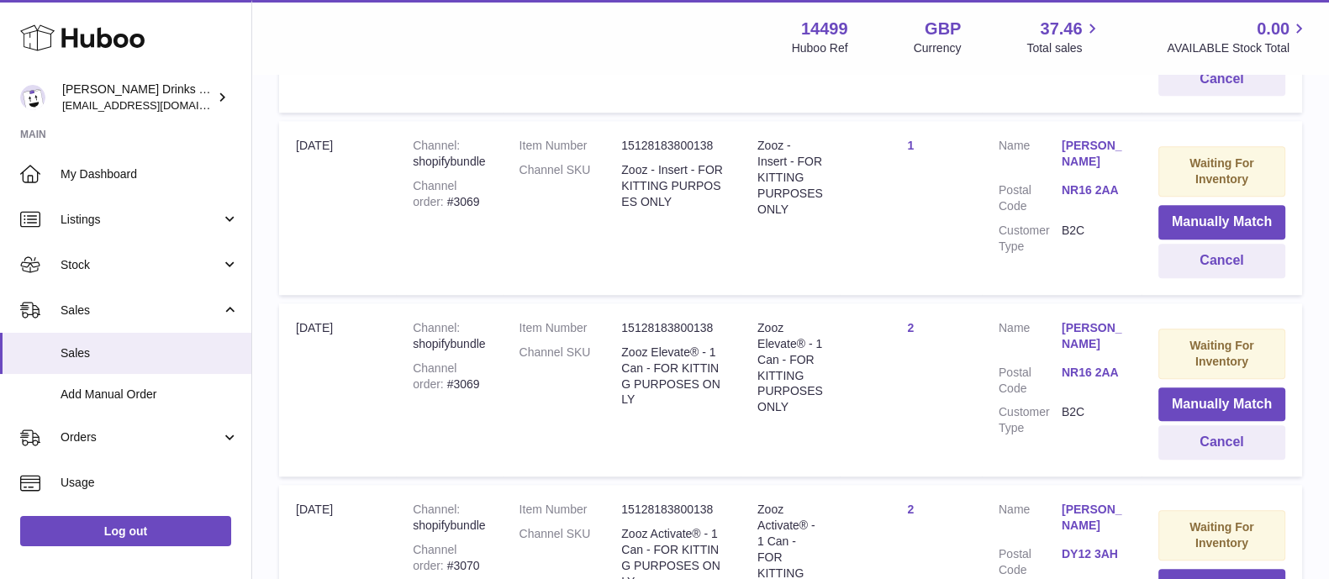
scroll to position [1862, 0]
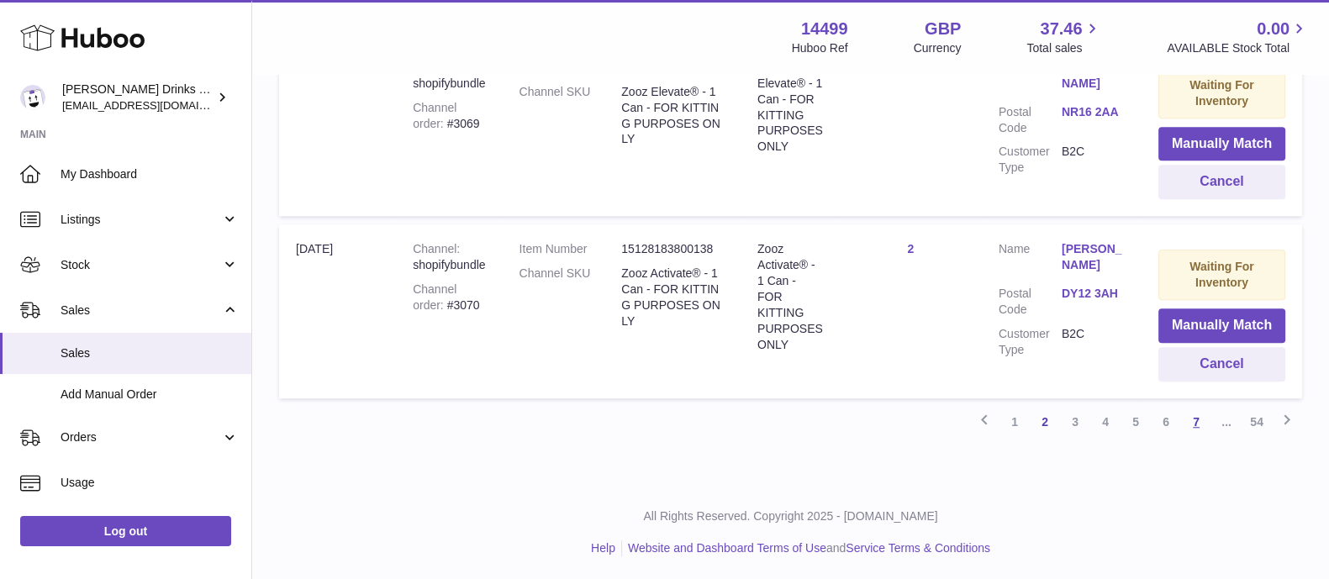
click at [1194, 425] on link "7" at bounding box center [1196, 422] width 30 height 30
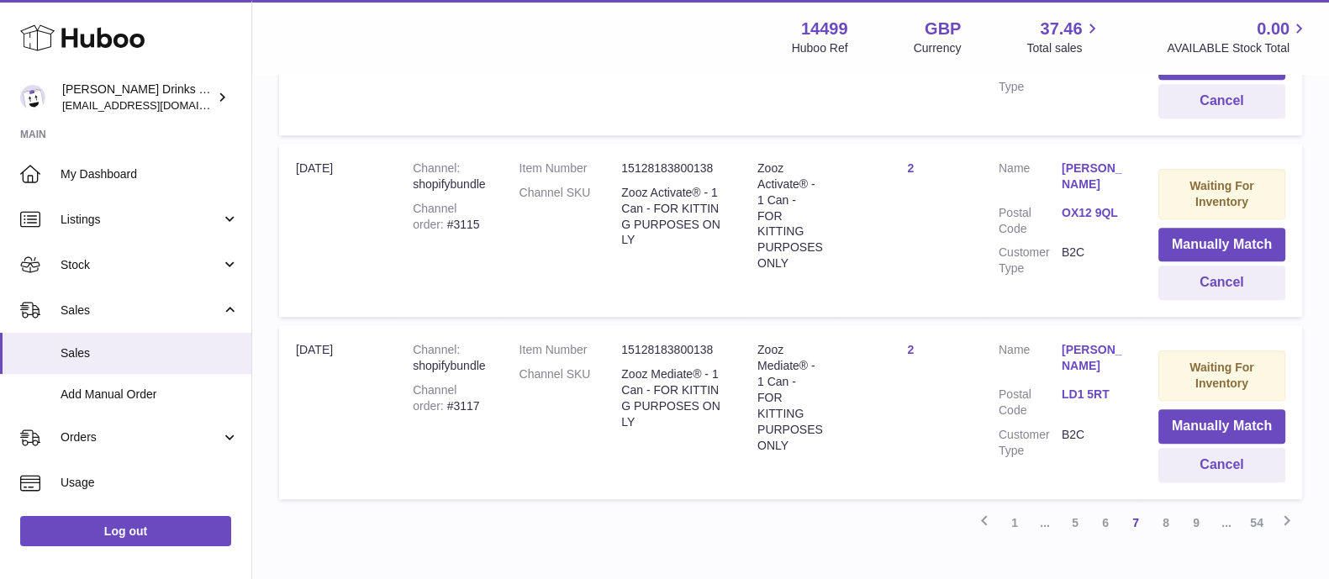
scroll to position [1862, 0]
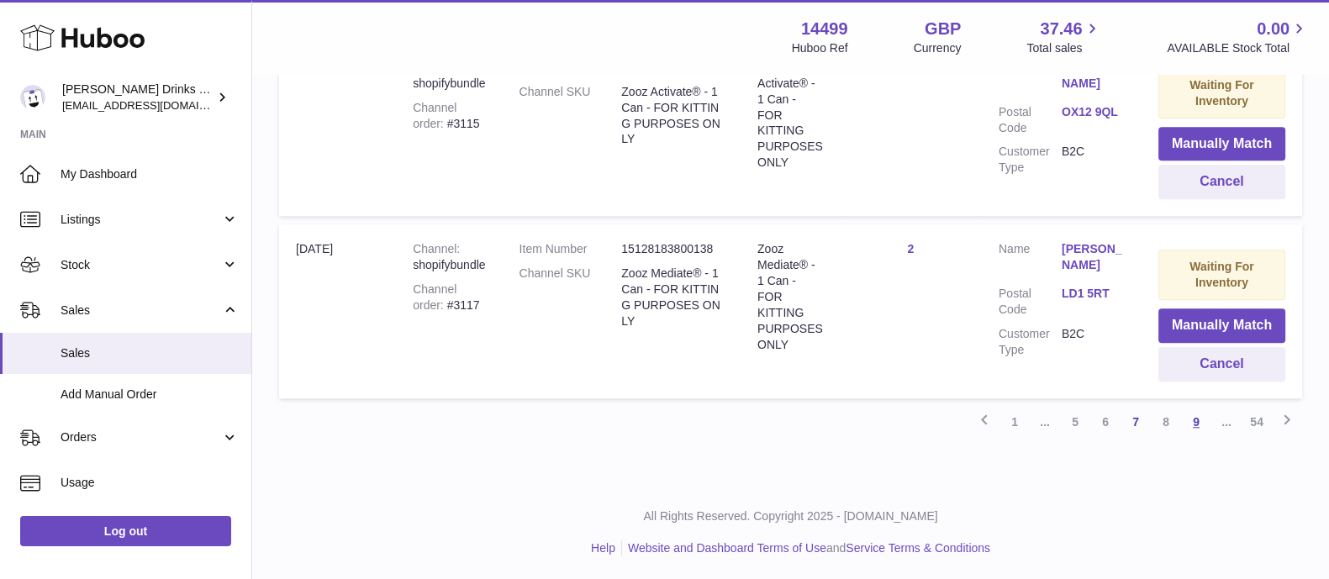
click at [1197, 421] on link "9" at bounding box center [1196, 422] width 30 height 30
click at [1202, 422] on link "11" at bounding box center [1196, 422] width 30 height 30
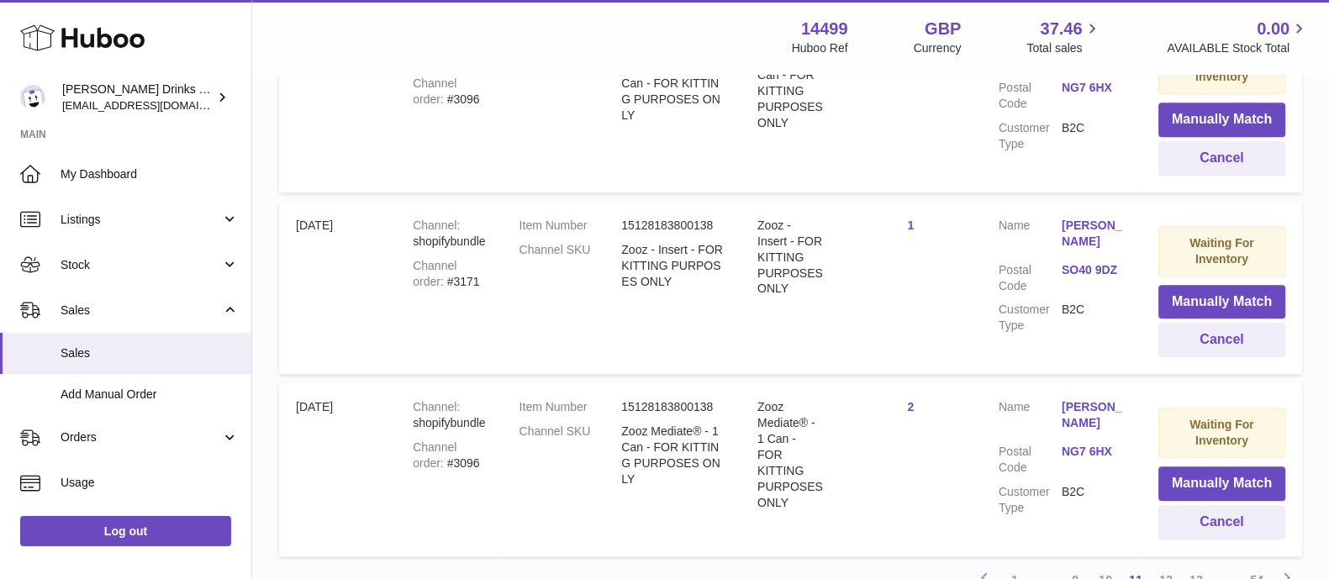
scroll to position [1862, 0]
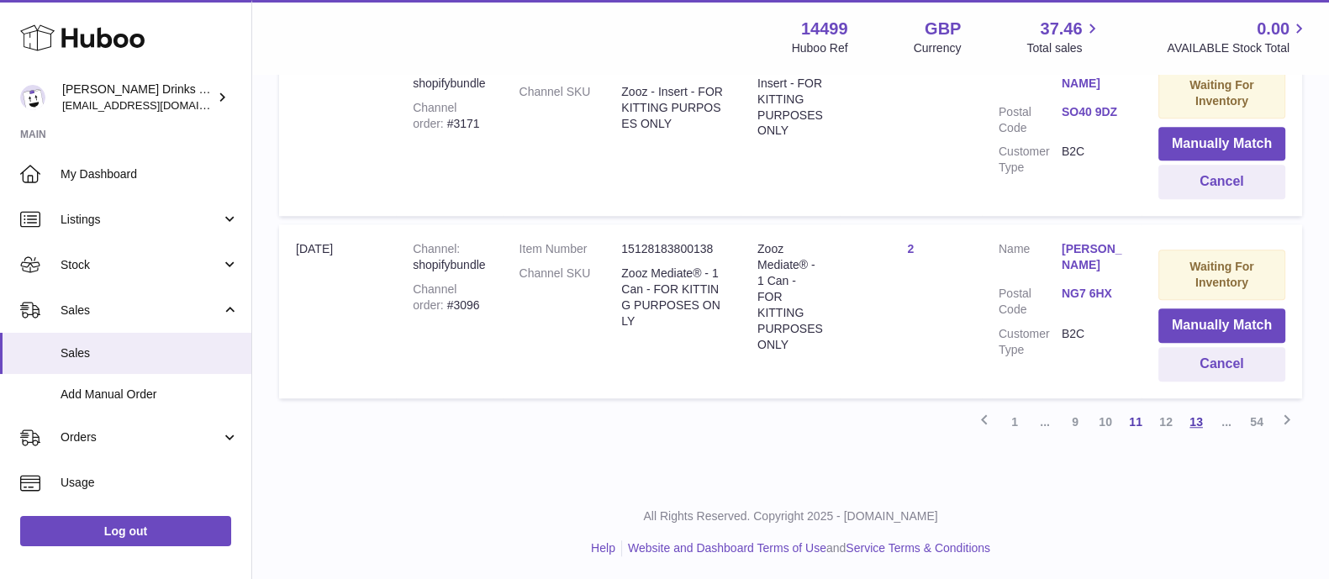
click at [1193, 420] on link "13" at bounding box center [1196, 422] width 30 height 30
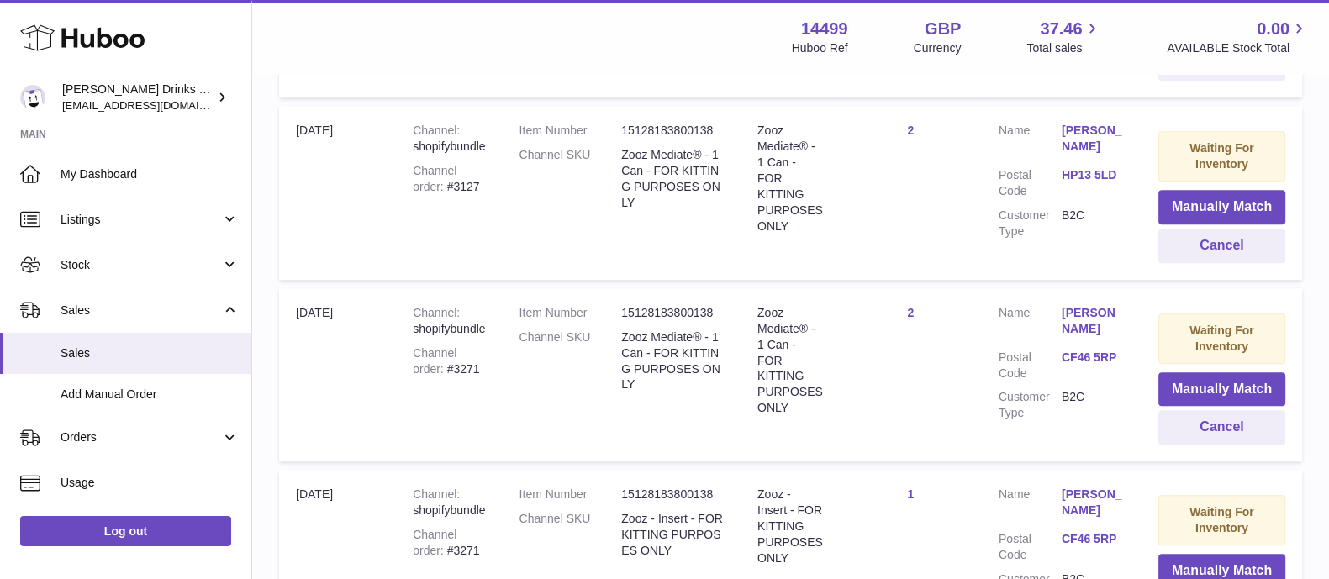
scroll to position [1882, 0]
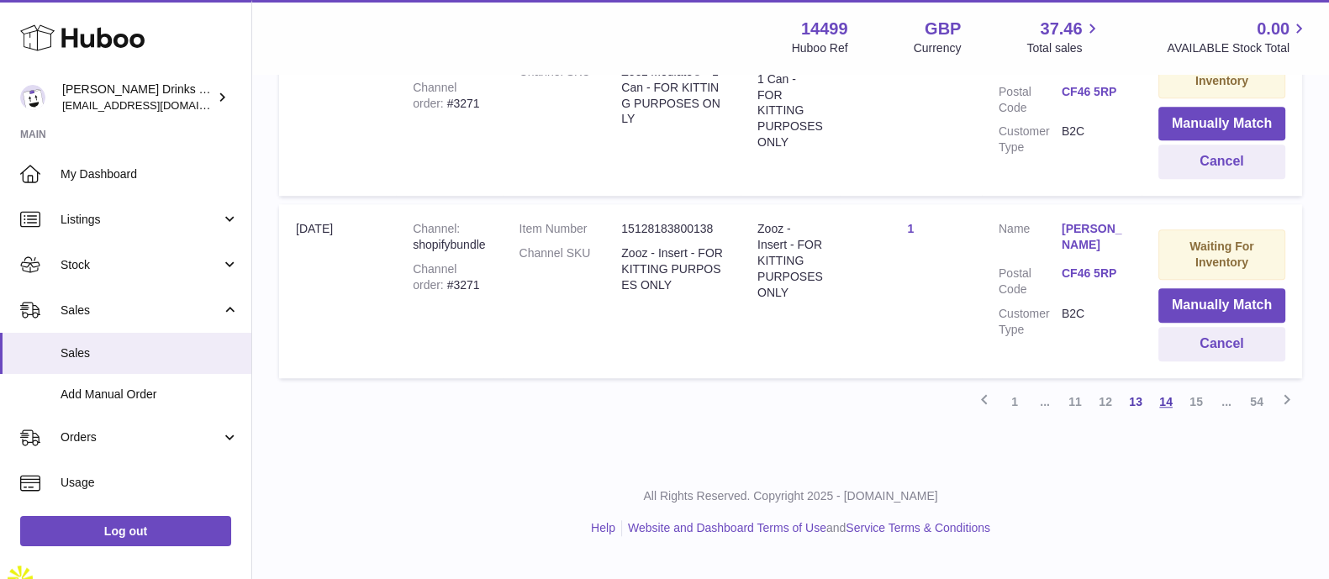
click at [1169, 417] on link "14" at bounding box center [1166, 402] width 30 height 30
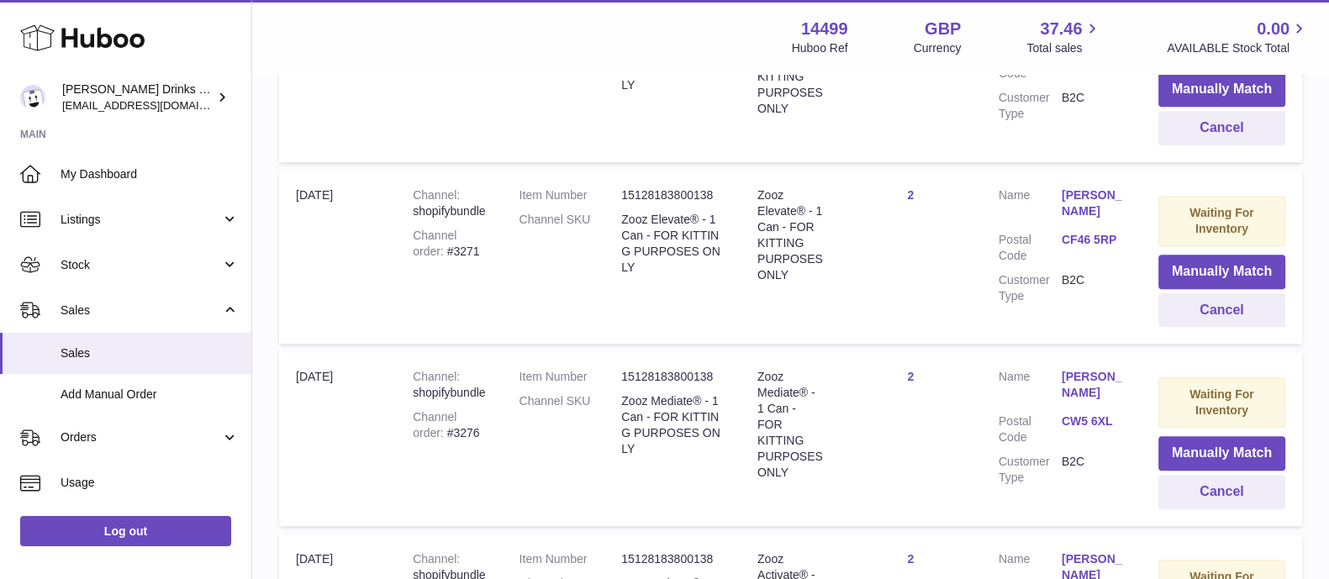
scroll to position [1862, 0]
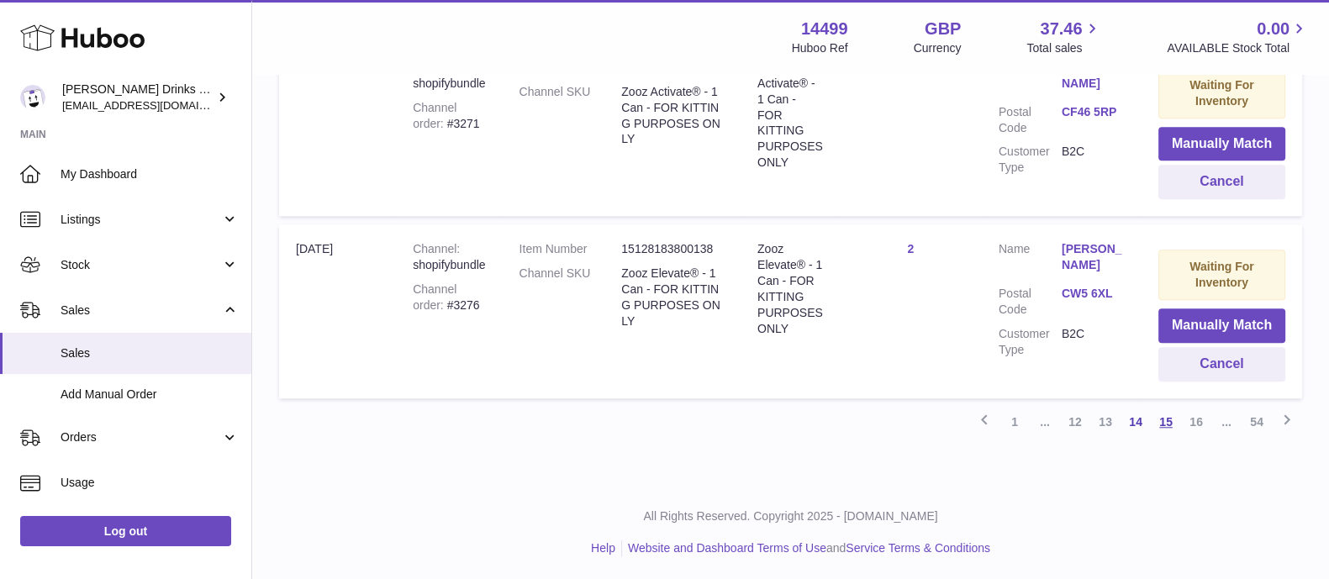
click at [1169, 417] on link "15" at bounding box center [1166, 422] width 30 height 30
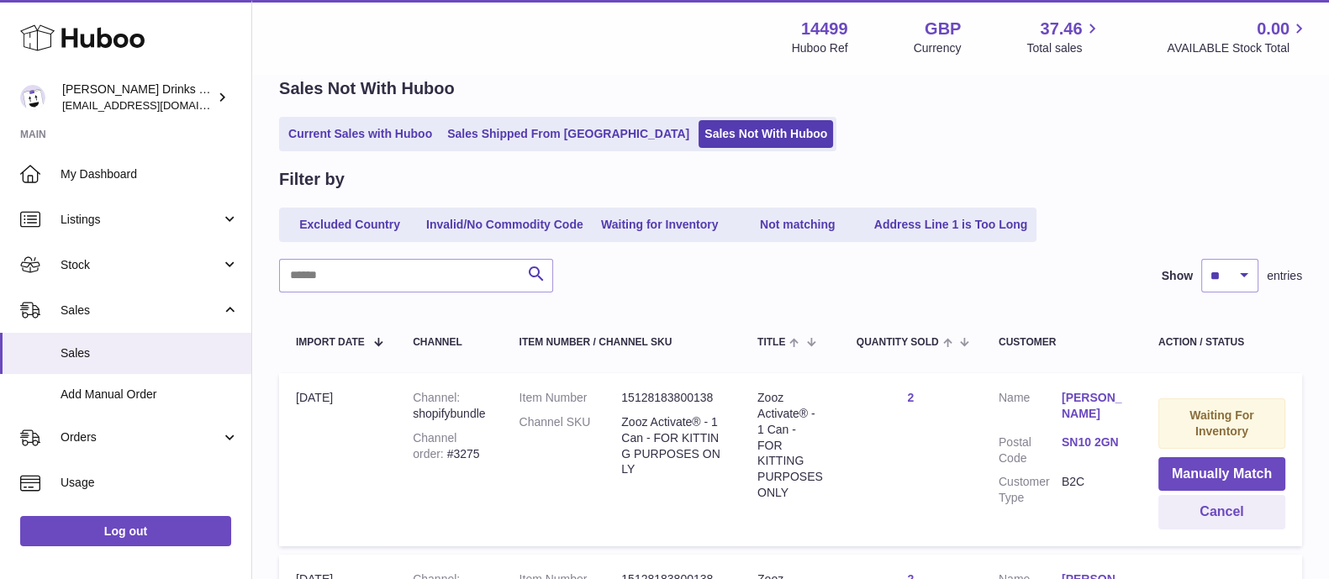
scroll to position [236, 0]
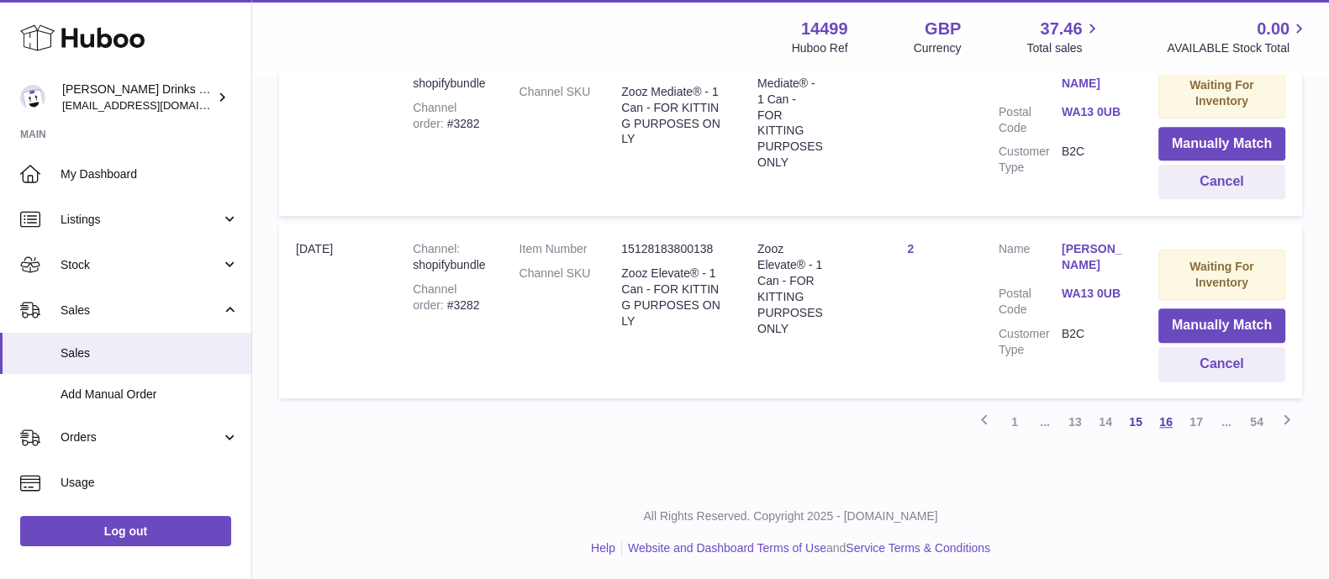
click at [1158, 418] on link "16" at bounding box center [1166, 422] width 30 height 30
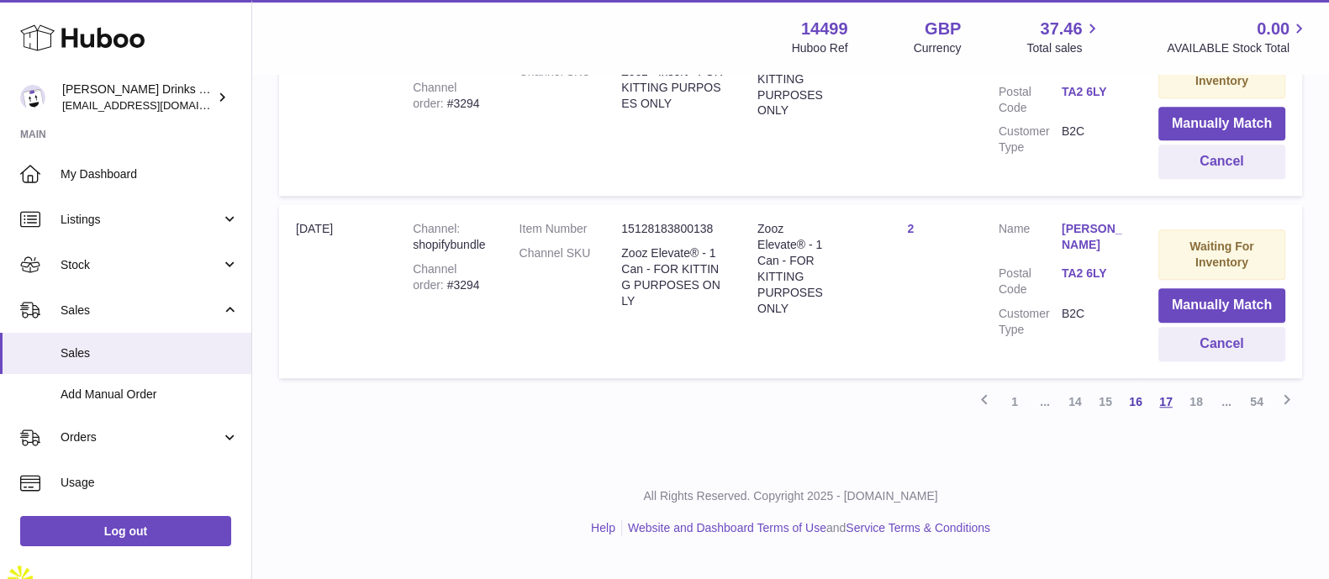
click at [1160, 417] on link "17" at bounding box center [1166, 402] width 30 height 30
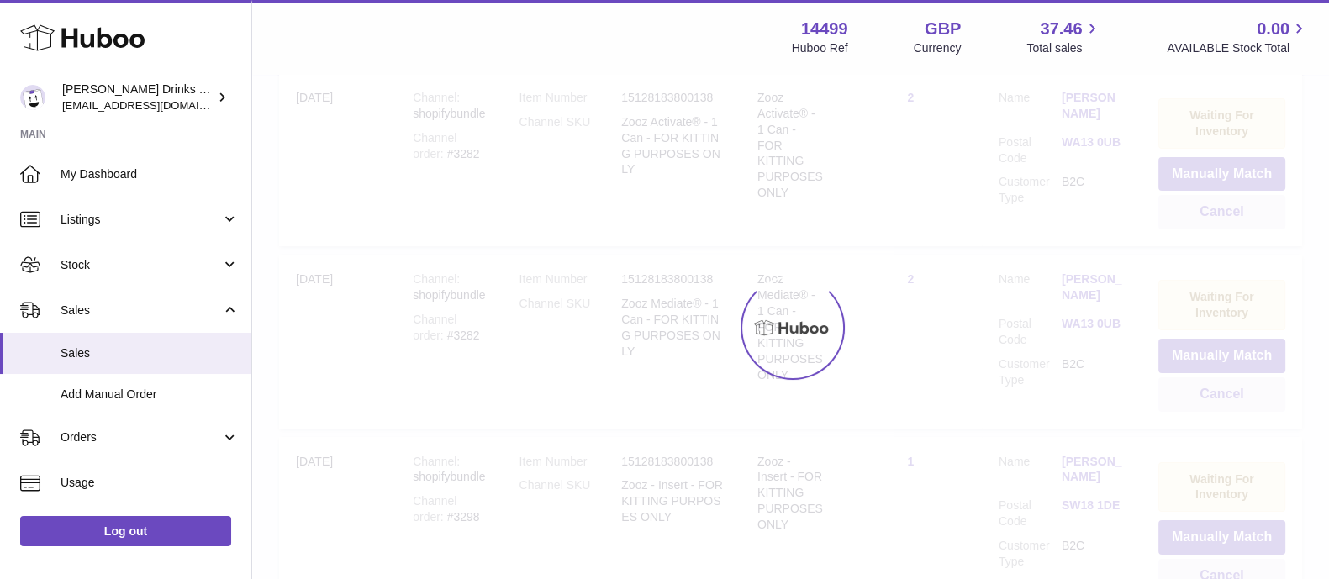
scroll to position [76, 0]
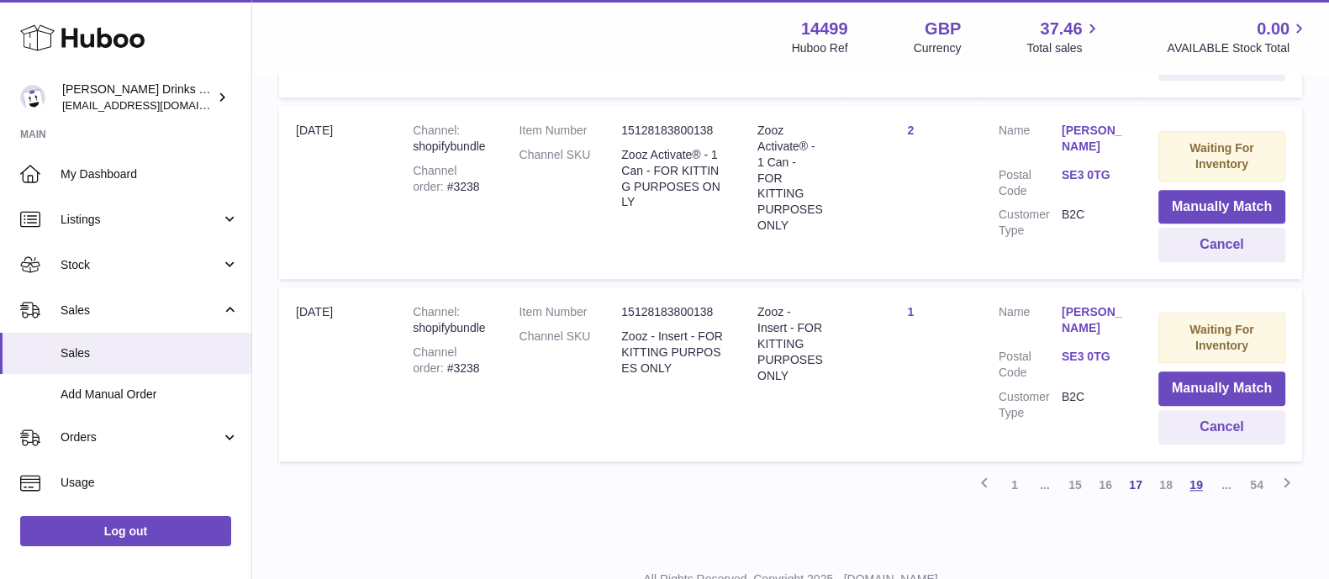
click at [1188, 470] on link "19" at bounding box center [1196, 485] width 30 height 30
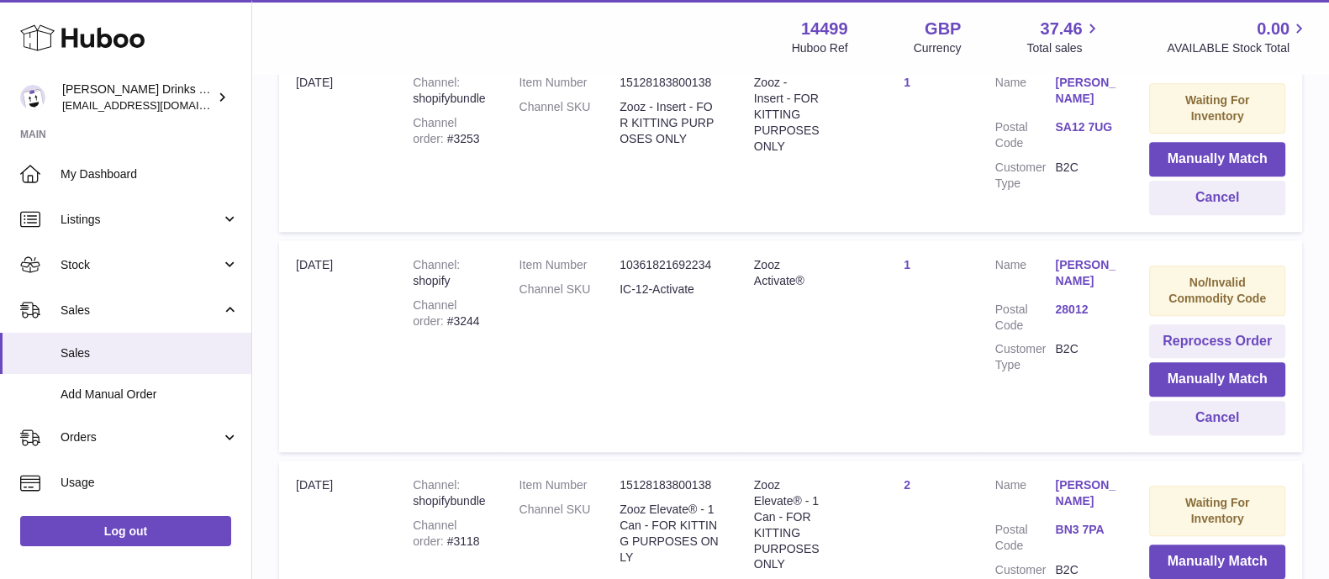
scroll to position [1900, 0]
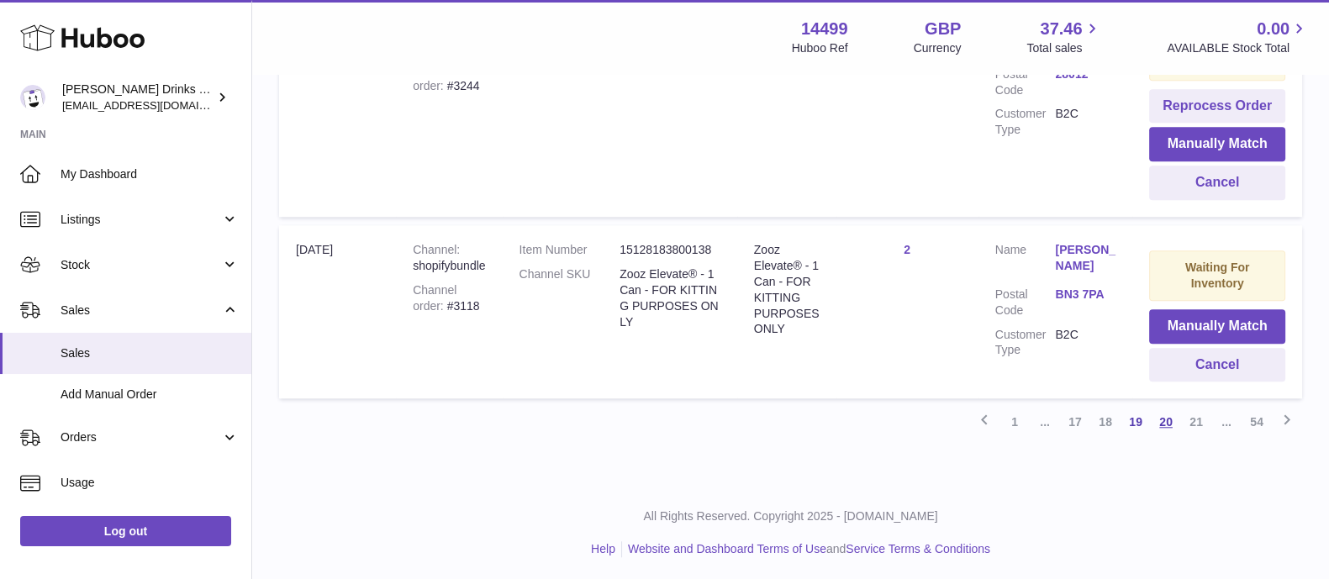
click at [1163, 426] on link "20" at bounding box center [1166, 422] width 30 height 30
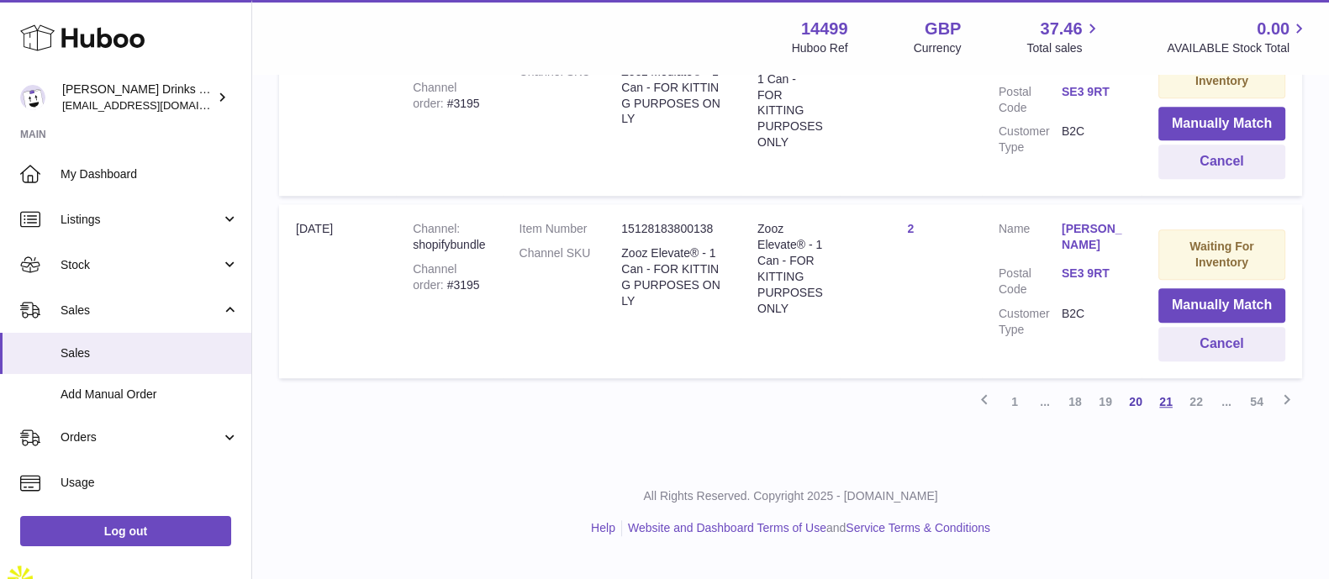
click at [1176, 417] on link "21" at bounding box center [1166, 402] width 30 height 30
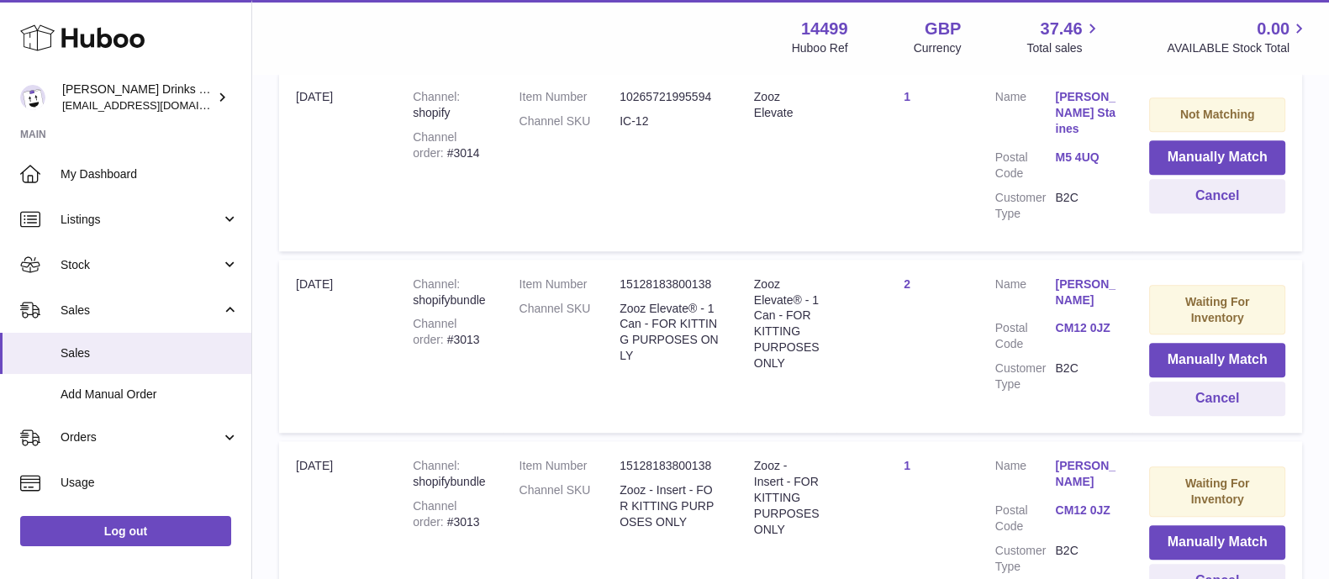
scroll to position [2043, 0]
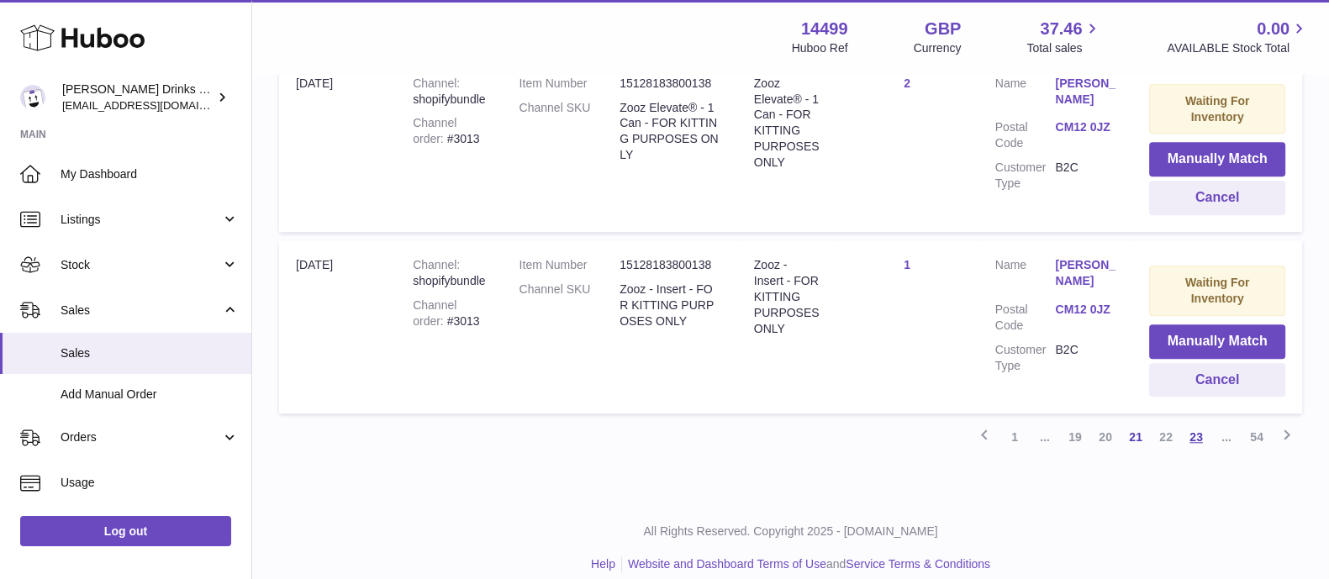
click at [1193, 423] on link "23" at bounding box center [1196, 437] width 30 height 30
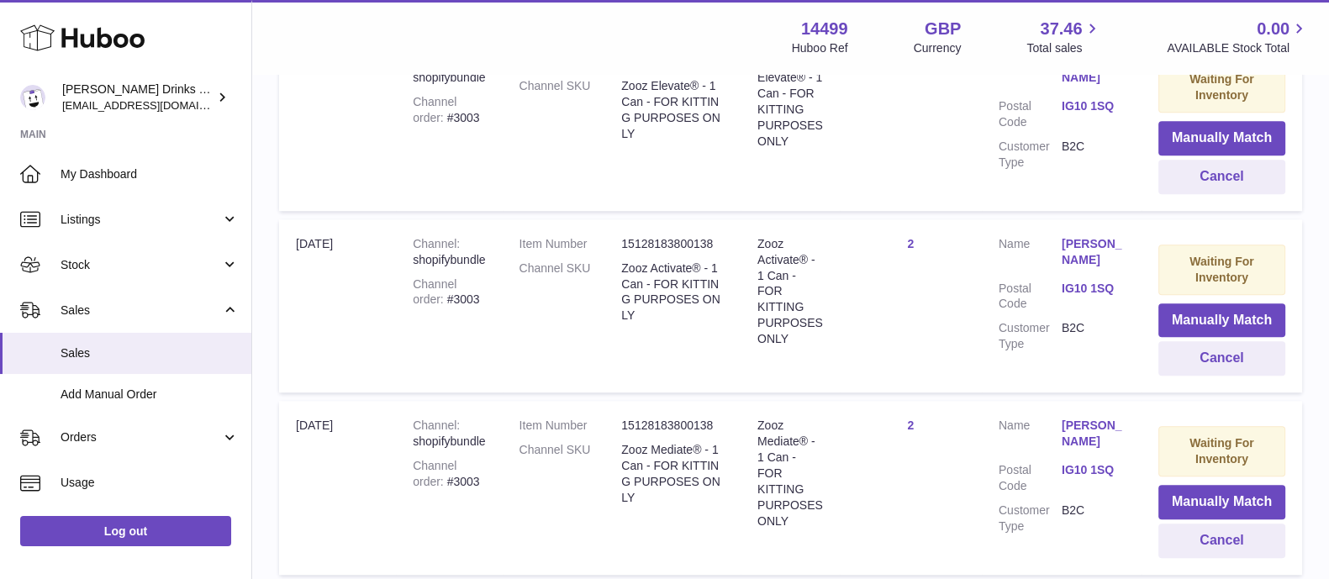
scroll to position [1850, 0]
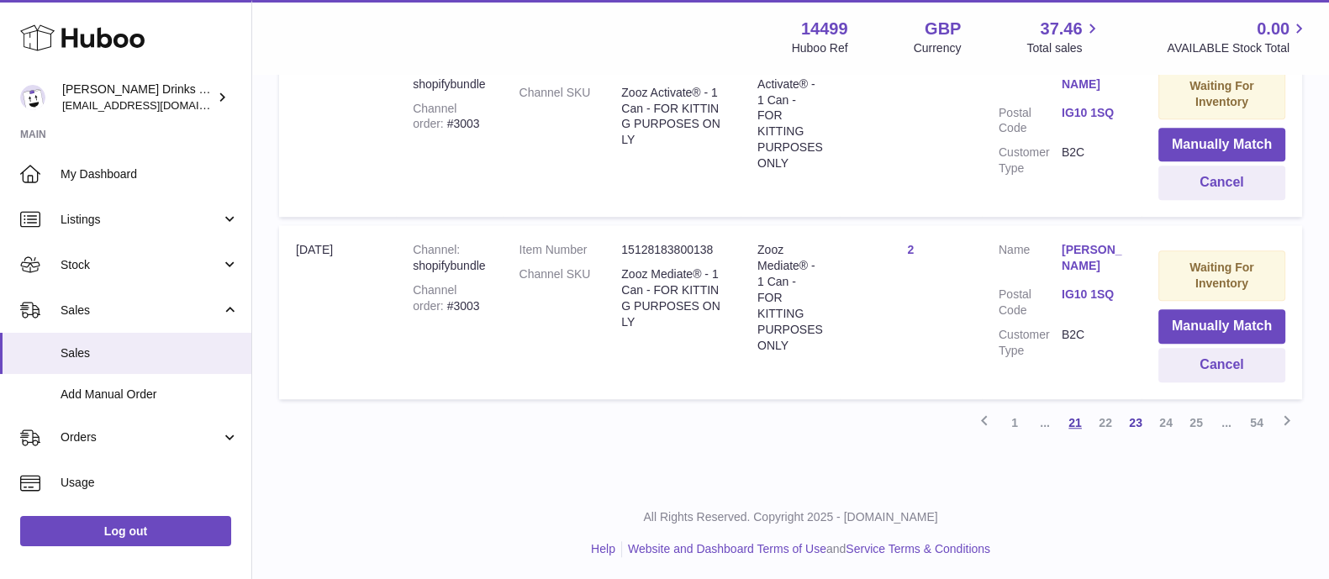
click at [1082, 422] on link "21" at bounding box center [1075, 423] width 30 height 30
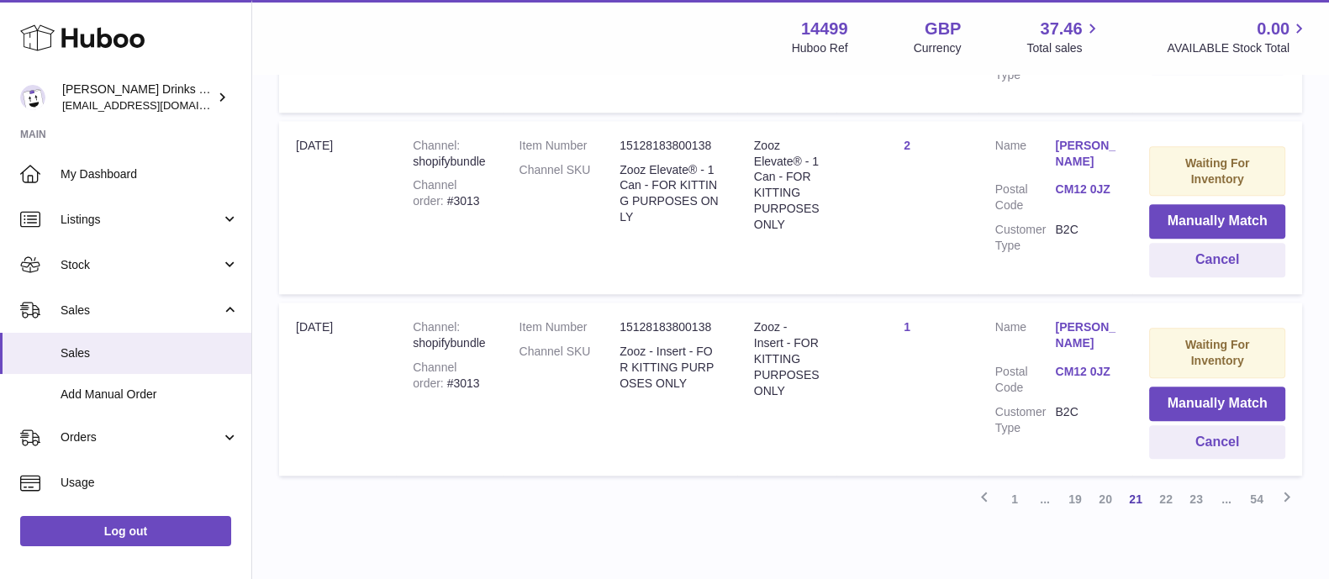
scroll to position [2043, 0]
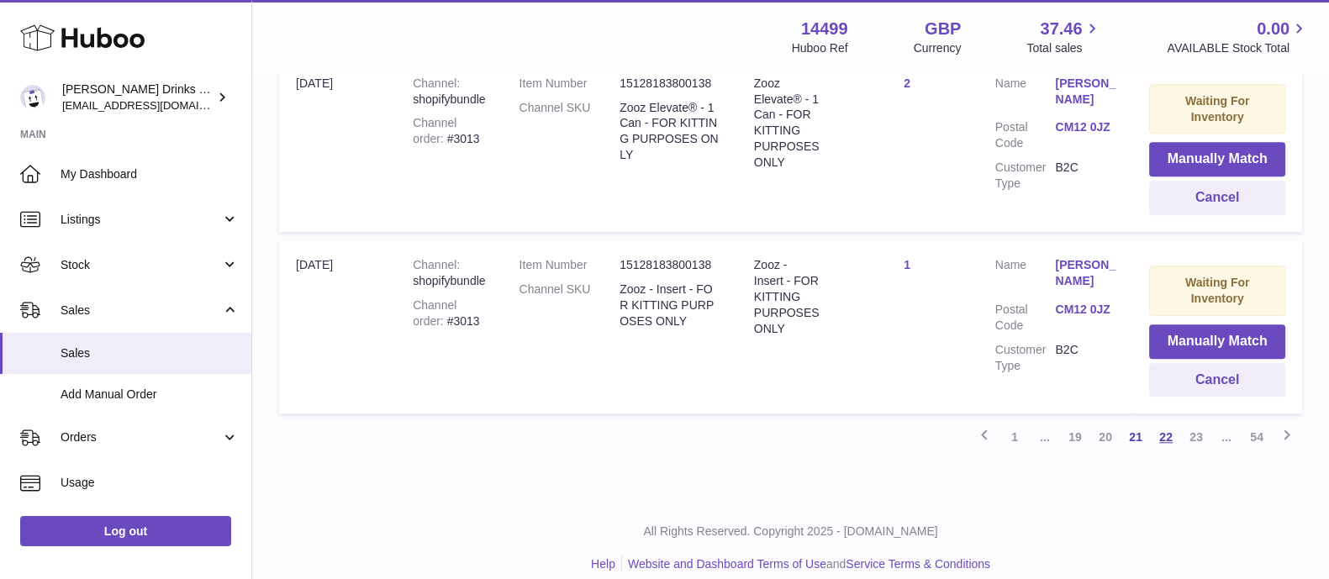
click at [1169, 422] on link "22" at bounding box center [1166, 437] width 30 height 30
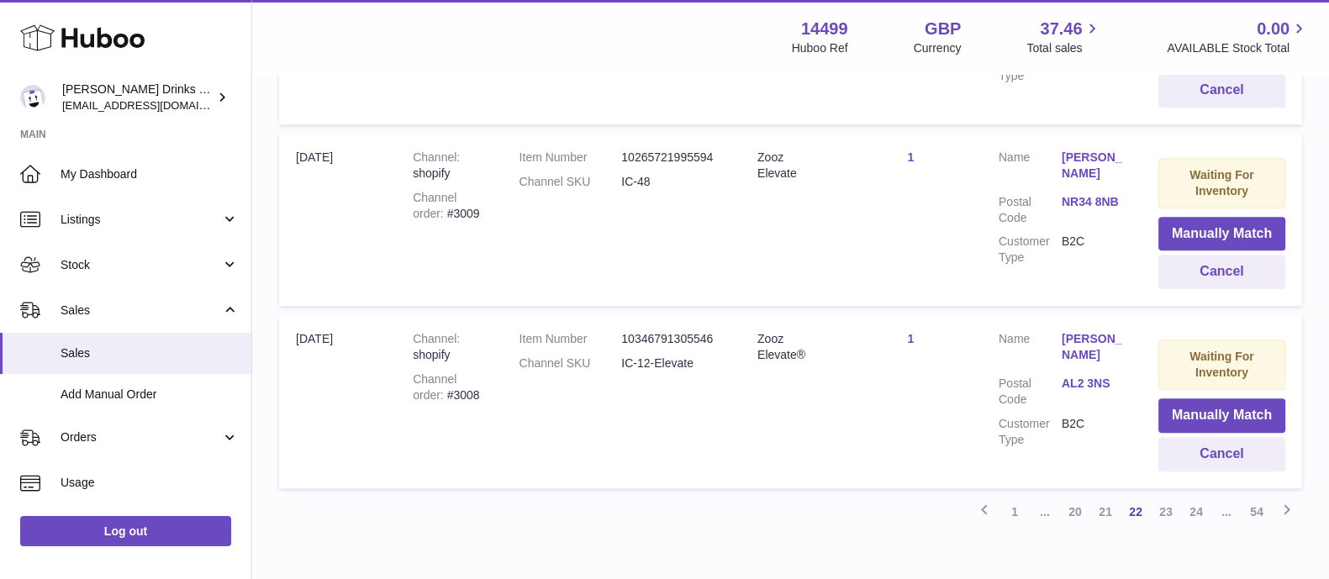
scroll to position [1862, 0]
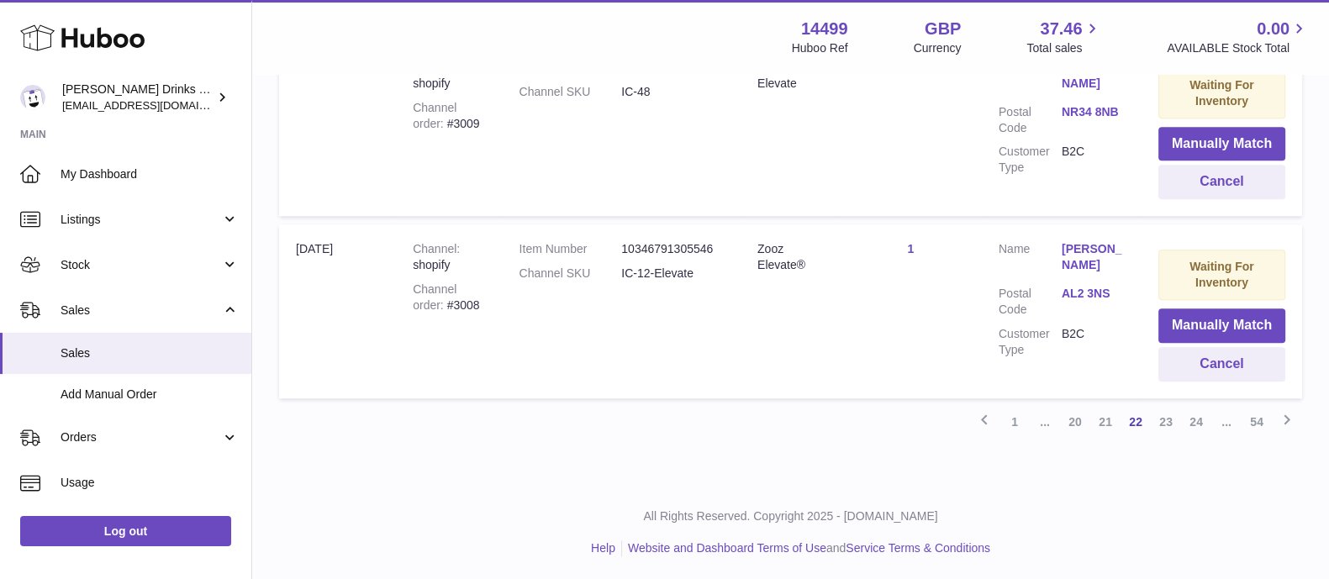
click at [705, 414] on div "Previous 1 ... 20 21 22 23 24 ... 54 Next" at bounding box center [790, 422] width 1023 height 30
click at [1020, 426] on link "1" at bounding box center [1015, 422] width 30 height 30
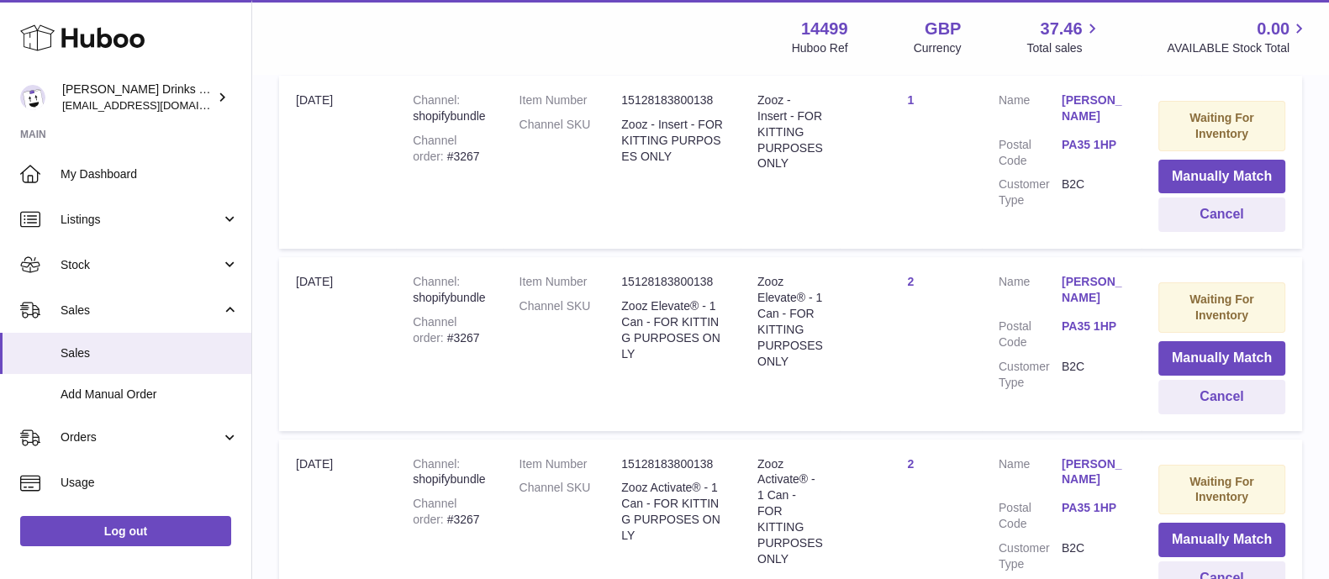
scroll to position [76, 0]
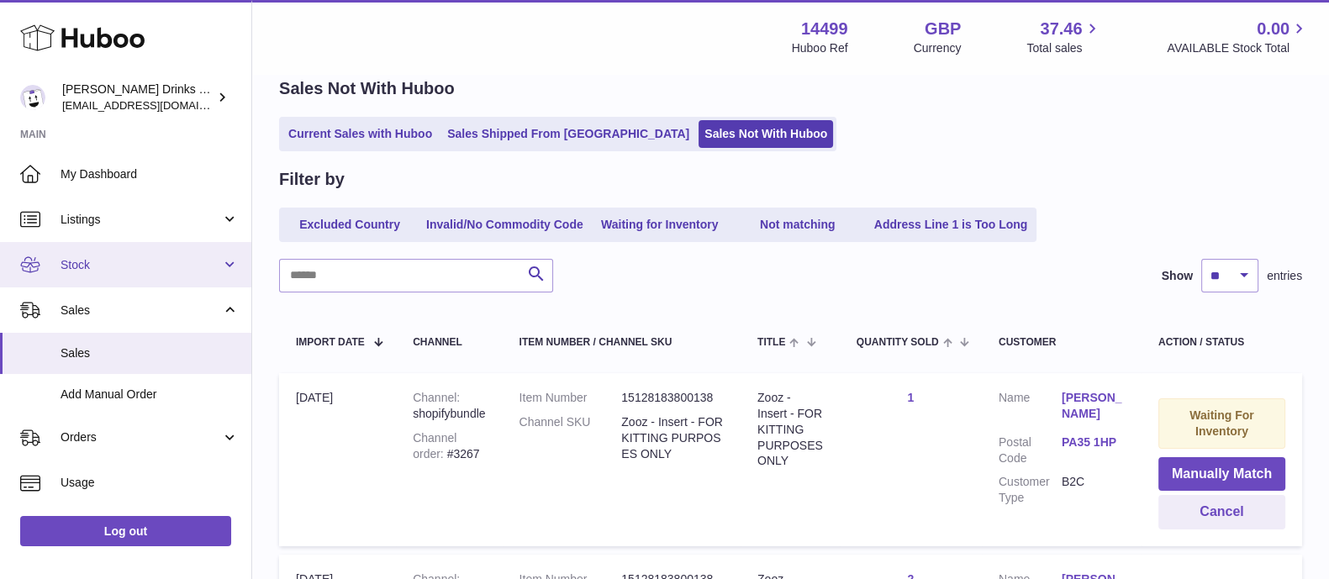
click at [61, 274] on link "Stock" at bounding box center [125, 264] width 251 height 45
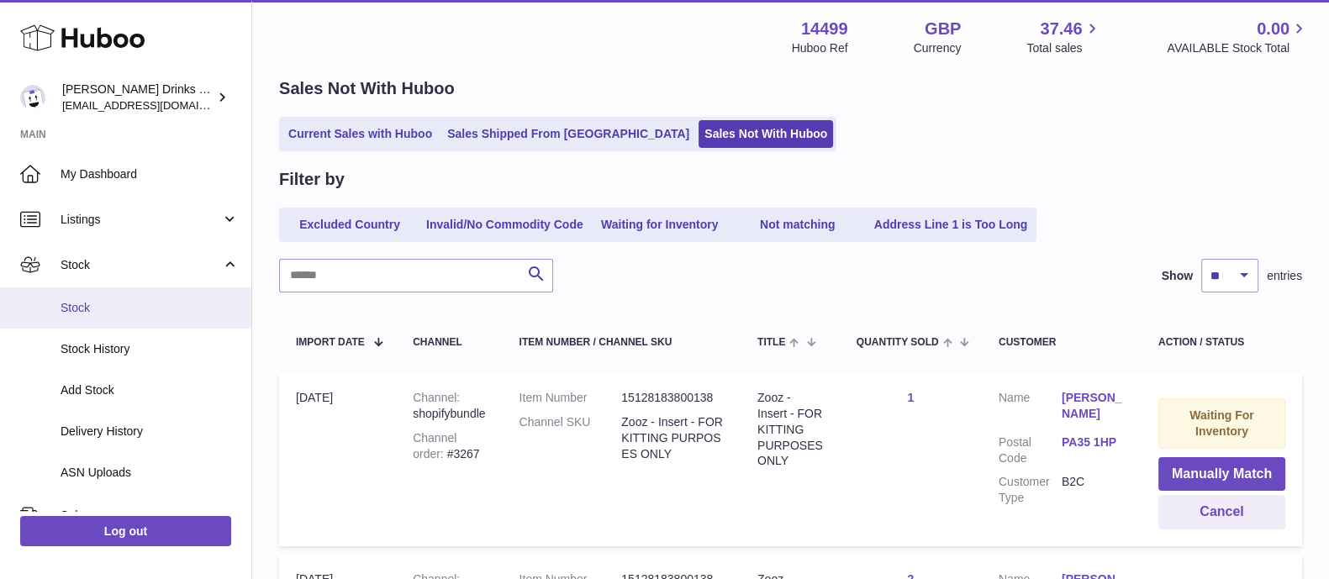
click at [78, 304] on span "Stock" at bounding box center [150, 308] width 178 height 16
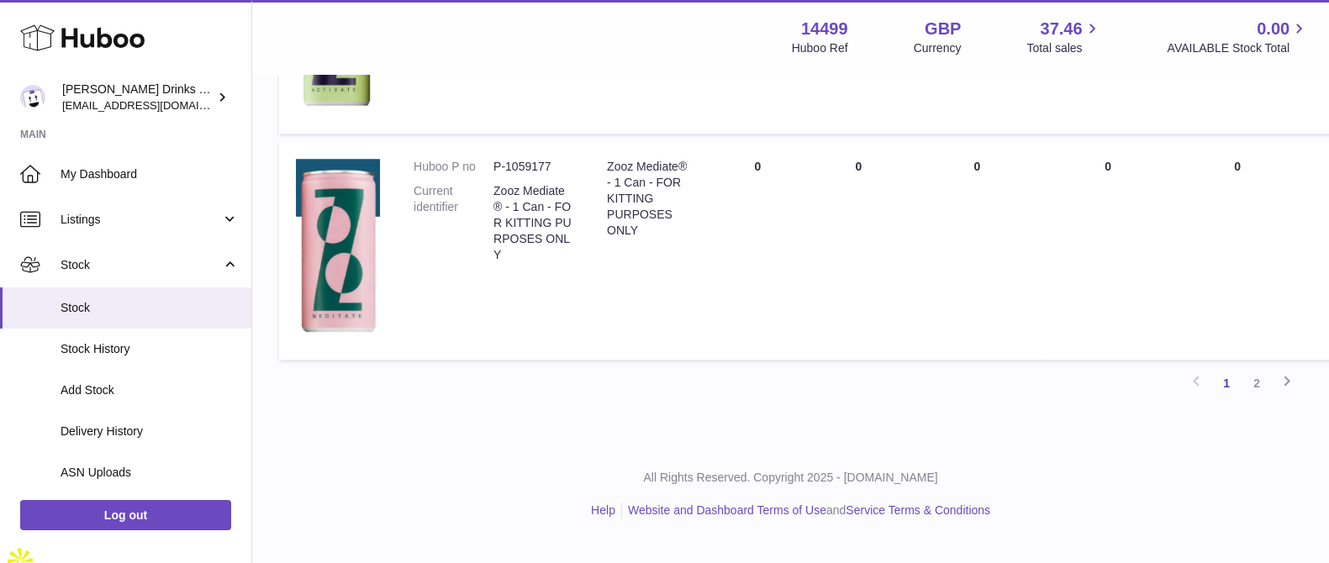
scroll to position [1713, 0]
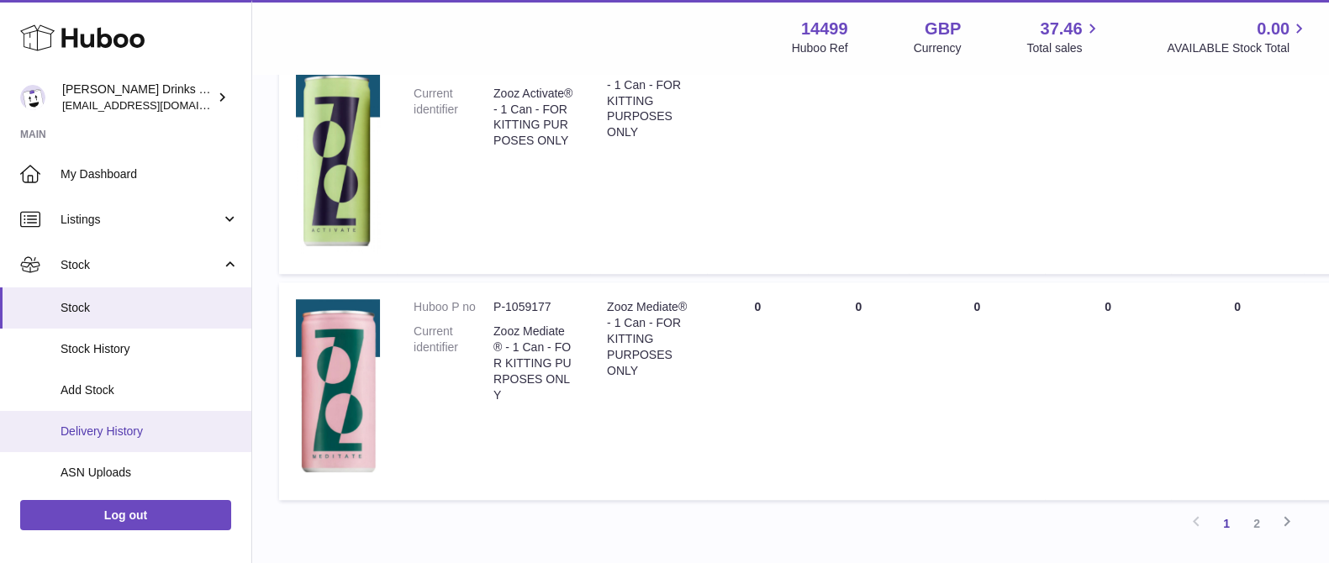
click at [113, 440] on link "Delivery History" at bounding box center [125, 431] width 251 height 41
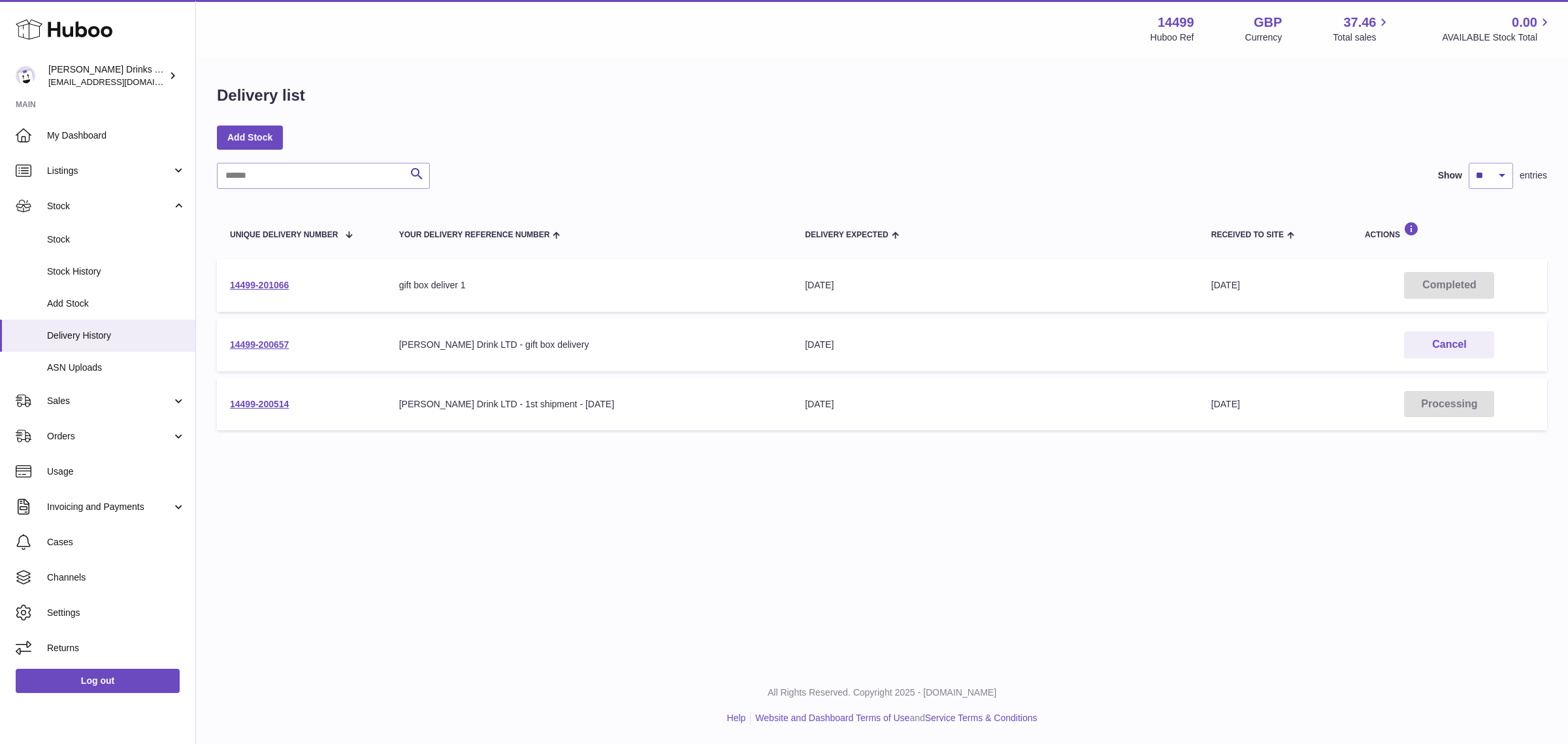
click at [1033, 111] on div "Delivery list" at bounding box center [882, 98] width 1330 height 27
